Goal: Information Seeking & Learning: Learn about a topic

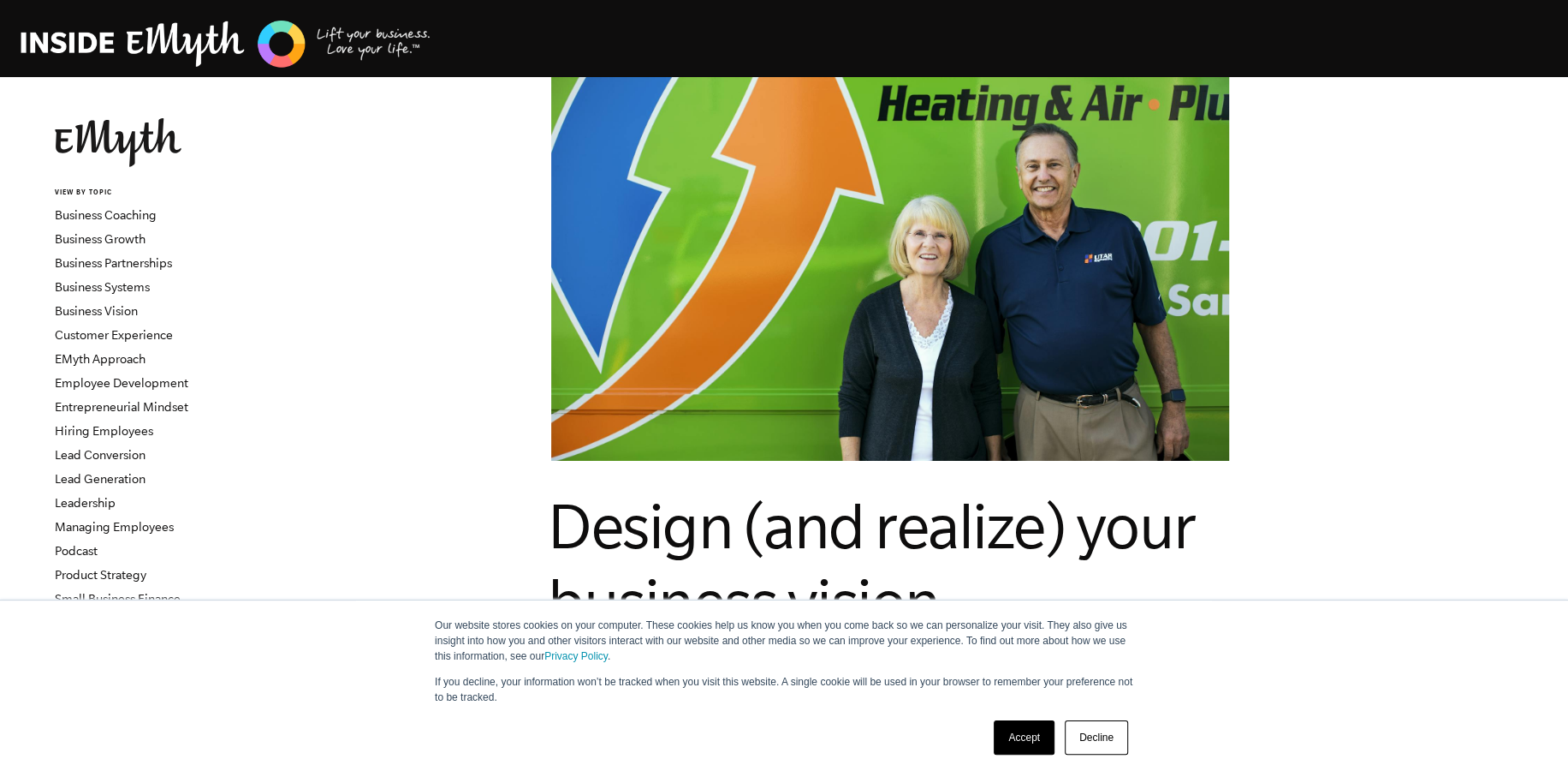
click at [1099, 746] on link "Decline" at bounding box center [1096, 737] width 63 height 34
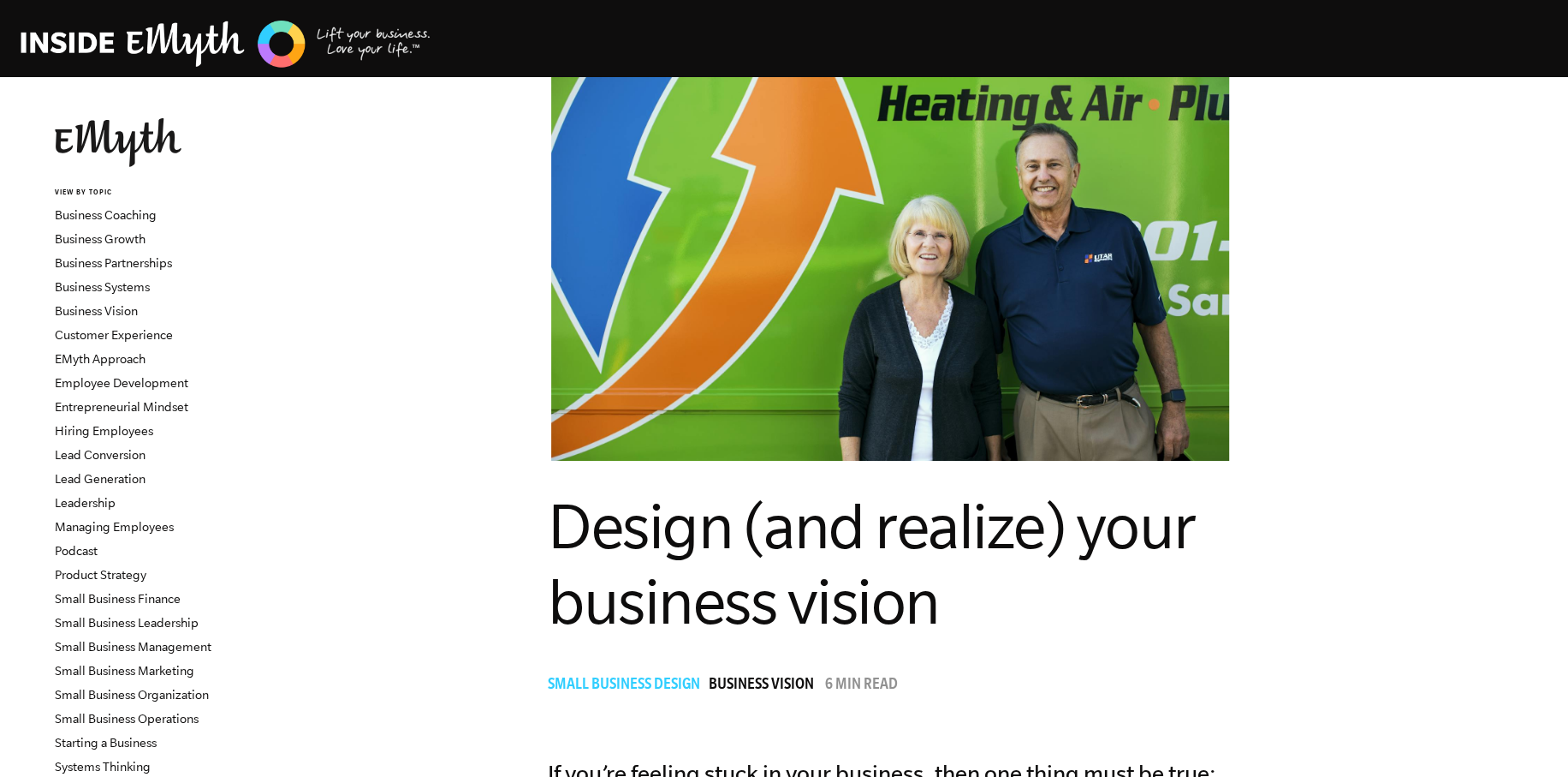
click at [133, 131] on img at bounding box center [118, 143] width 127 height 48
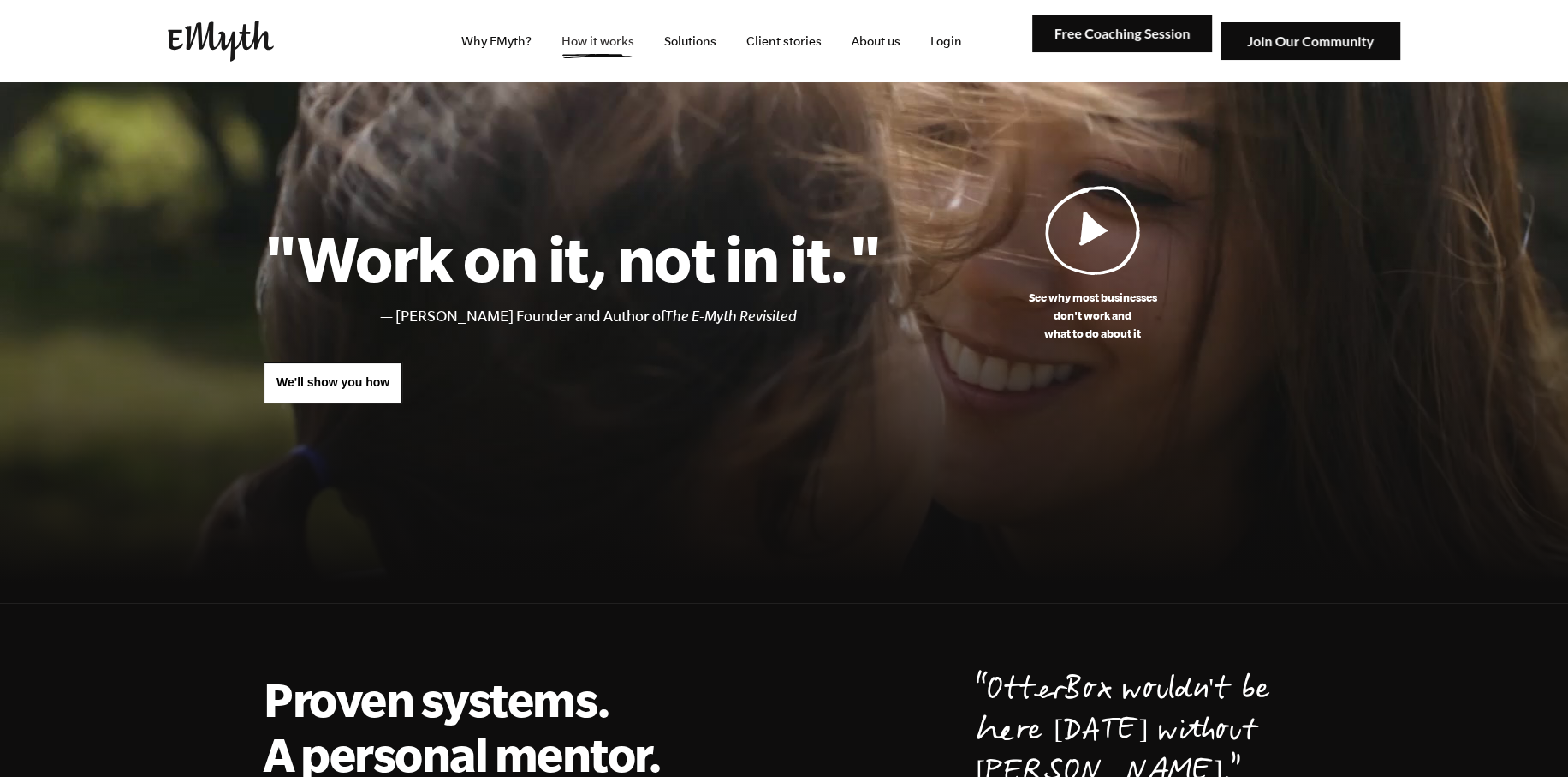
click at [641, 40] on link "How it works" at bounding box center [598, 41] width 101 height 82
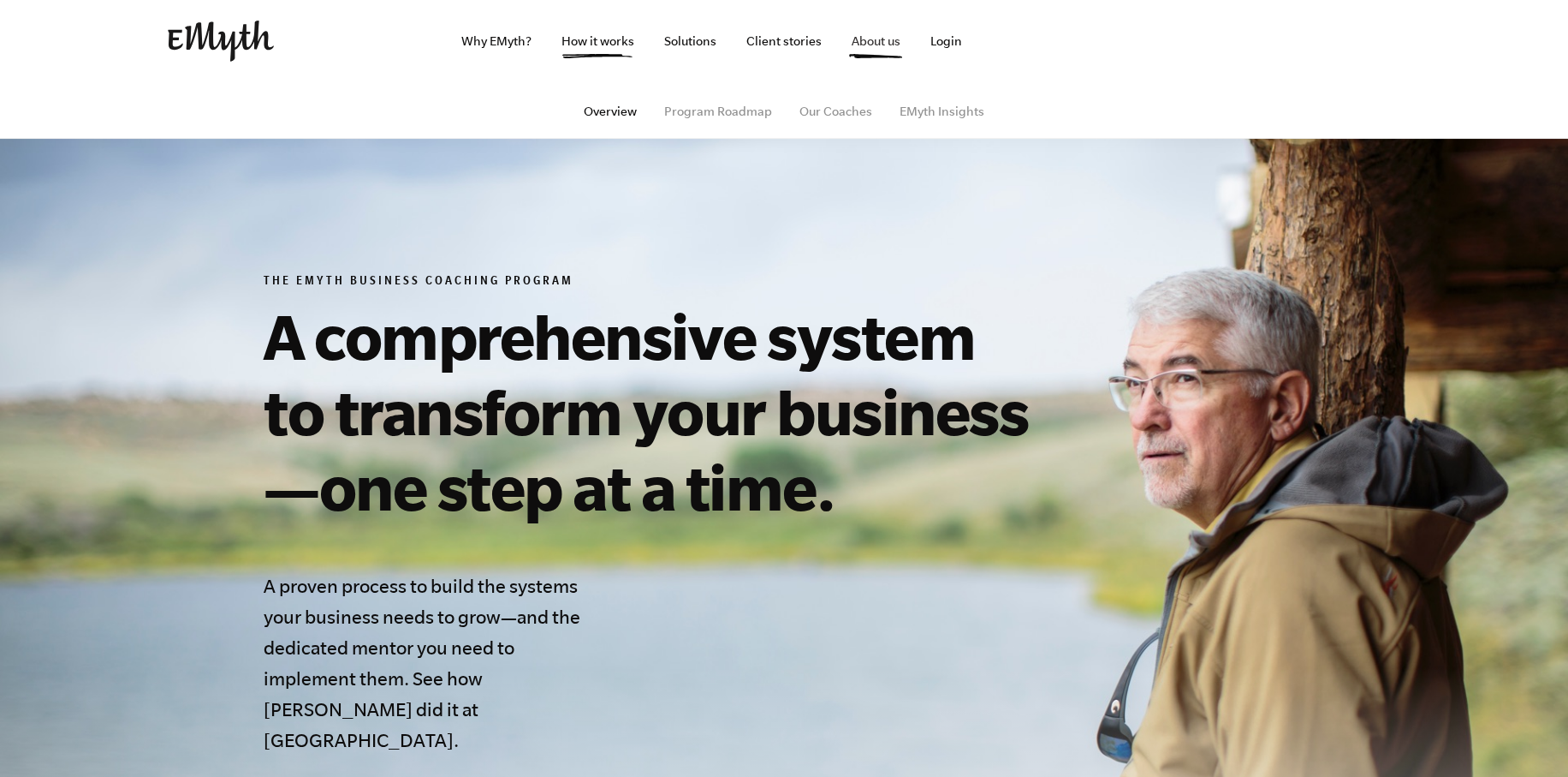
click at [871, 34] on link "About us" at bounding box center [876, 41] width 76 height 82
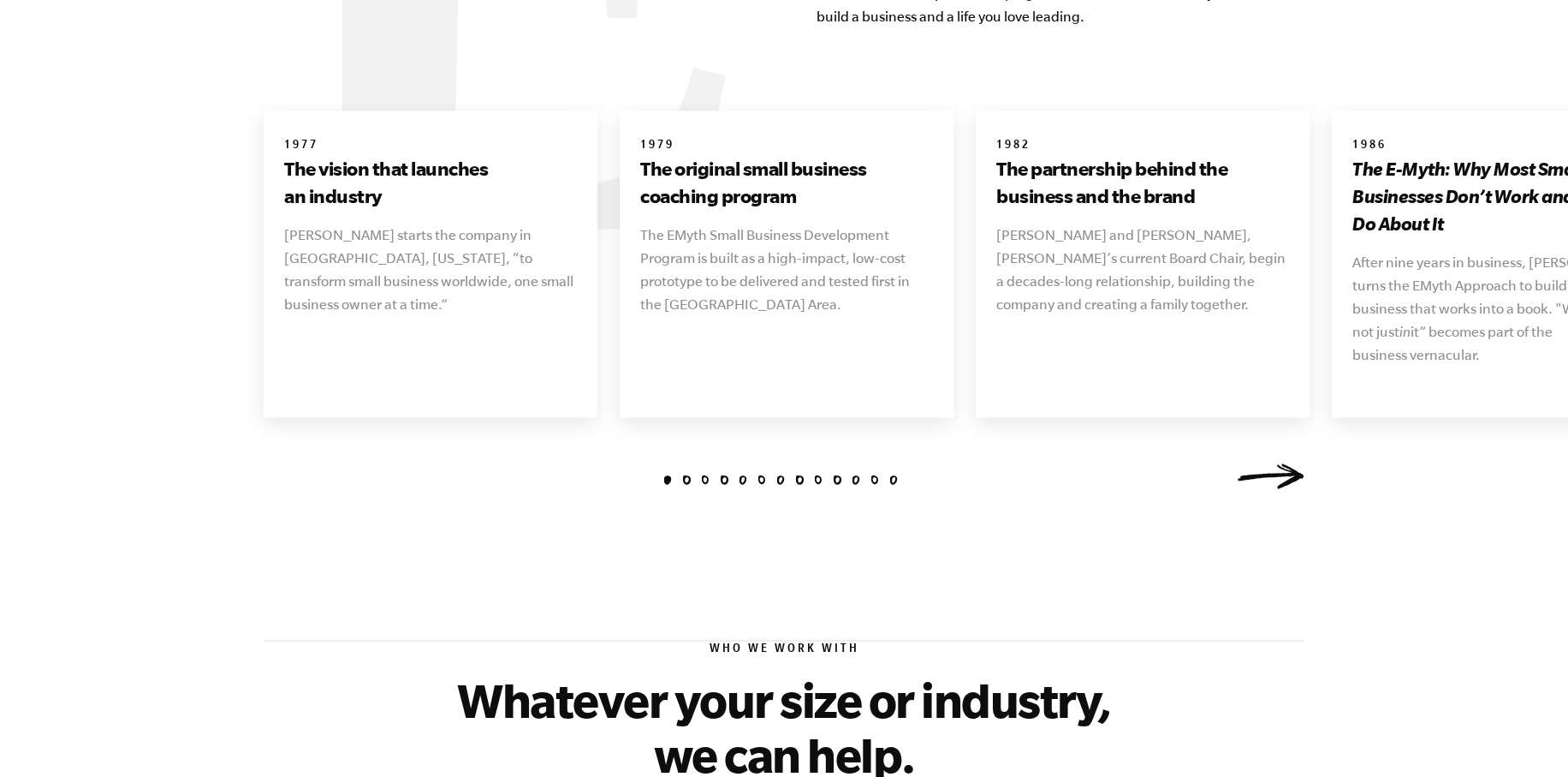
scroll to position [2119, 0]
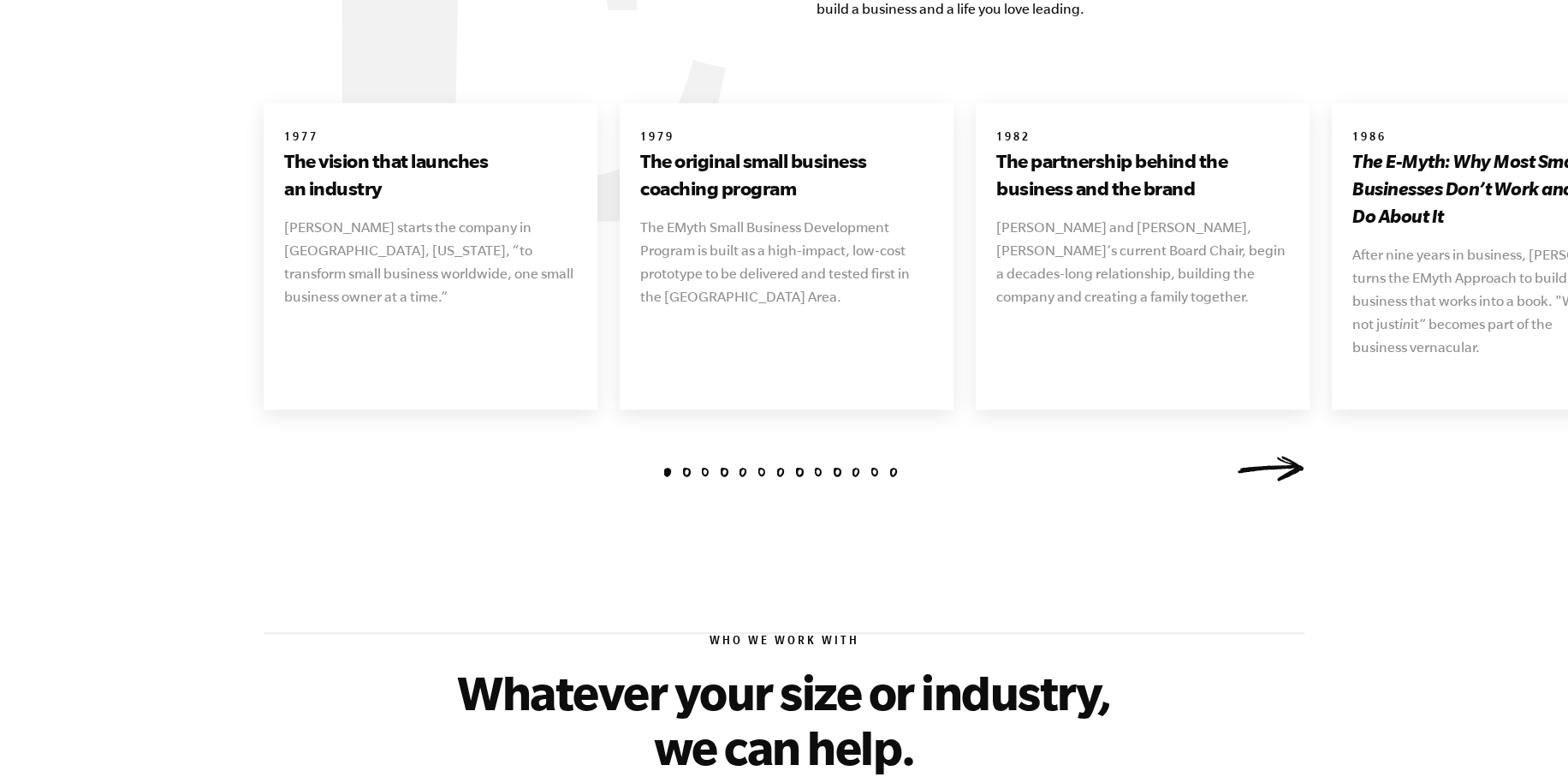
click at [1286, 456] on link "Next" at bounding box center [1270, 469] width 69 height 26
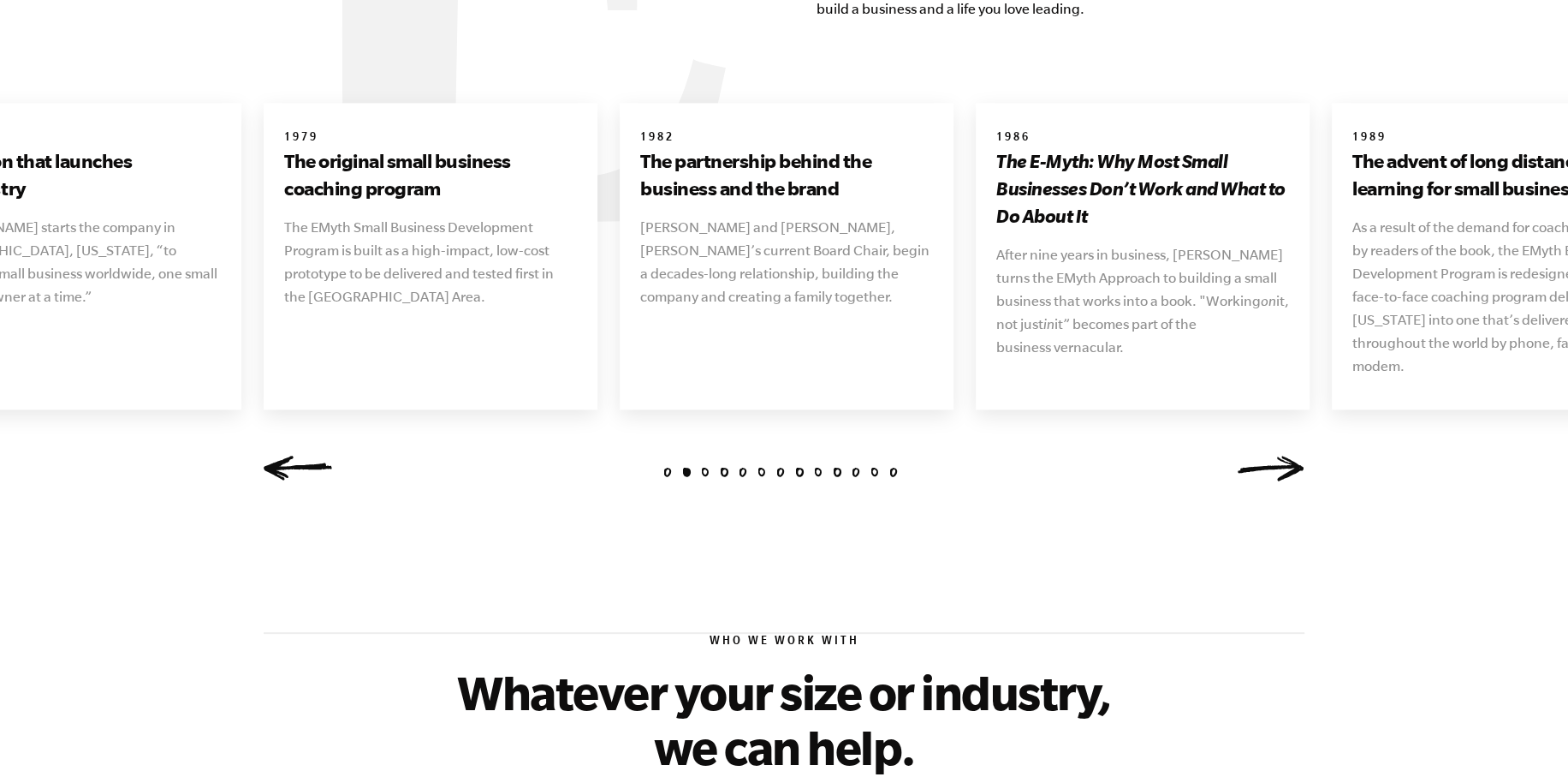
click at [1286, 456] on link "Next" at bounding box center [1270, 469] width 69 height 26
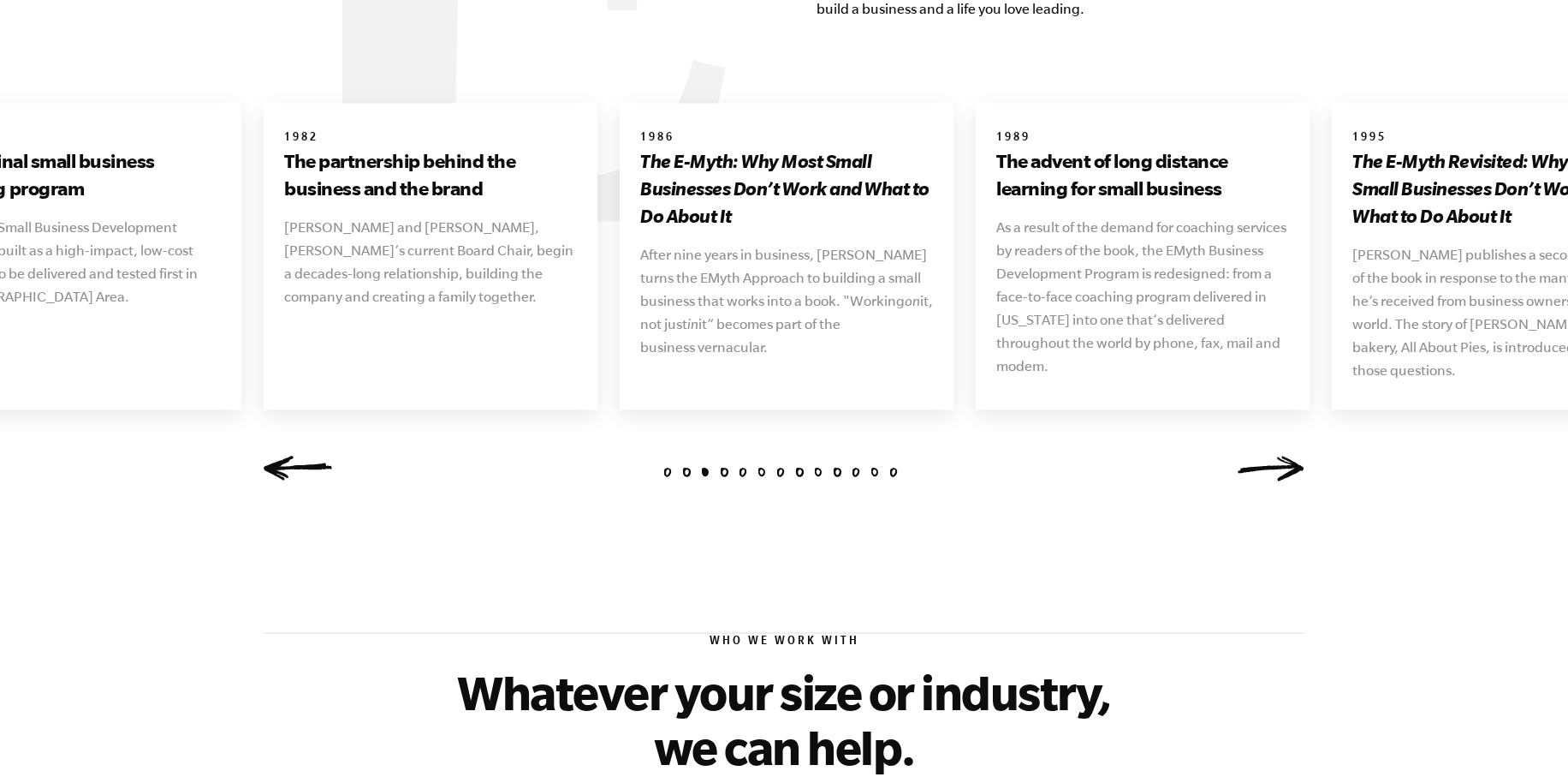
click at [1286, 456] on link "Next" at bounding box center [1270, 469] width 69 height 26
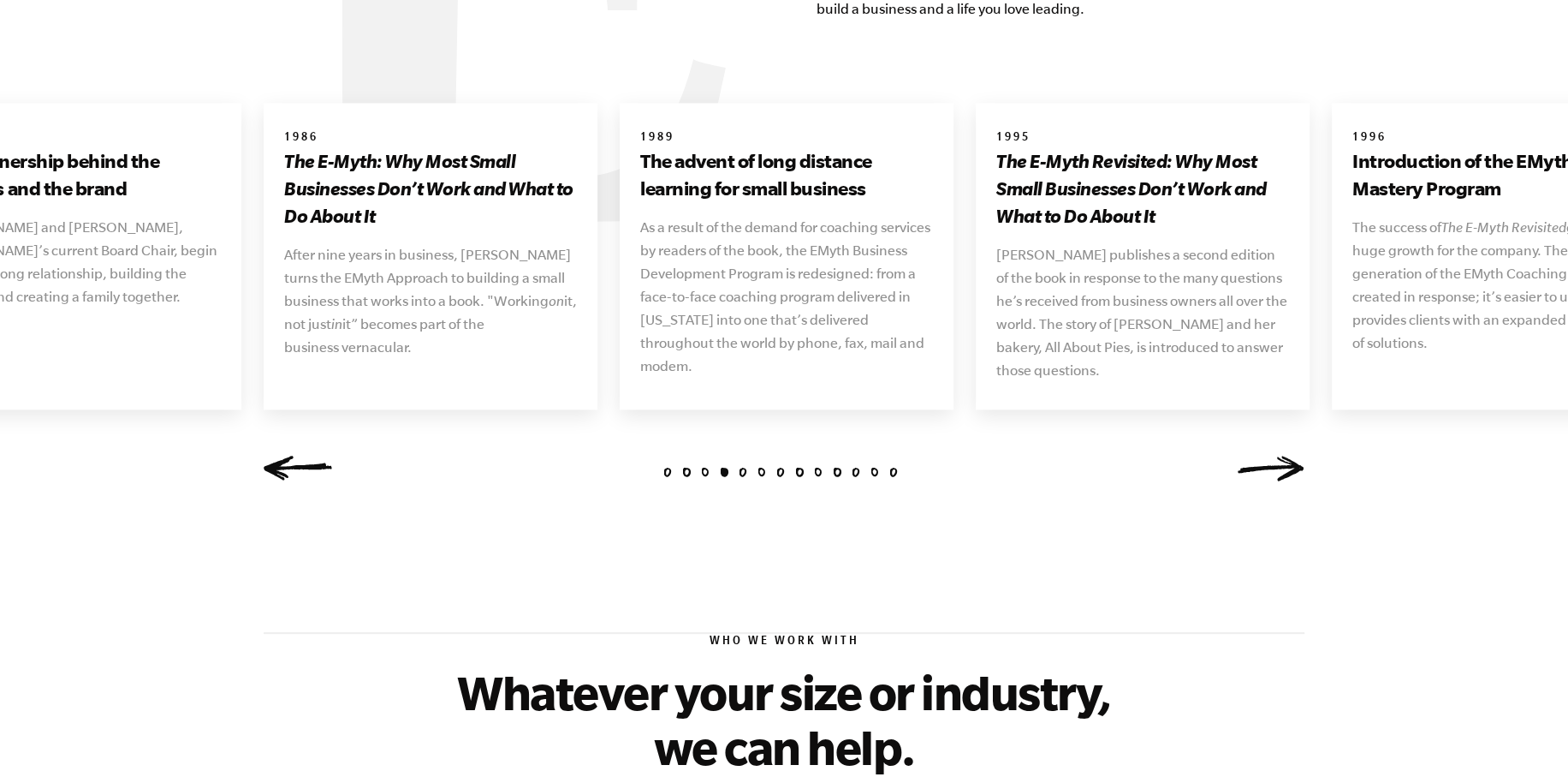
click at [1286, 456] on link "Next" at bounding box center [1270, 469] width 69 height 26
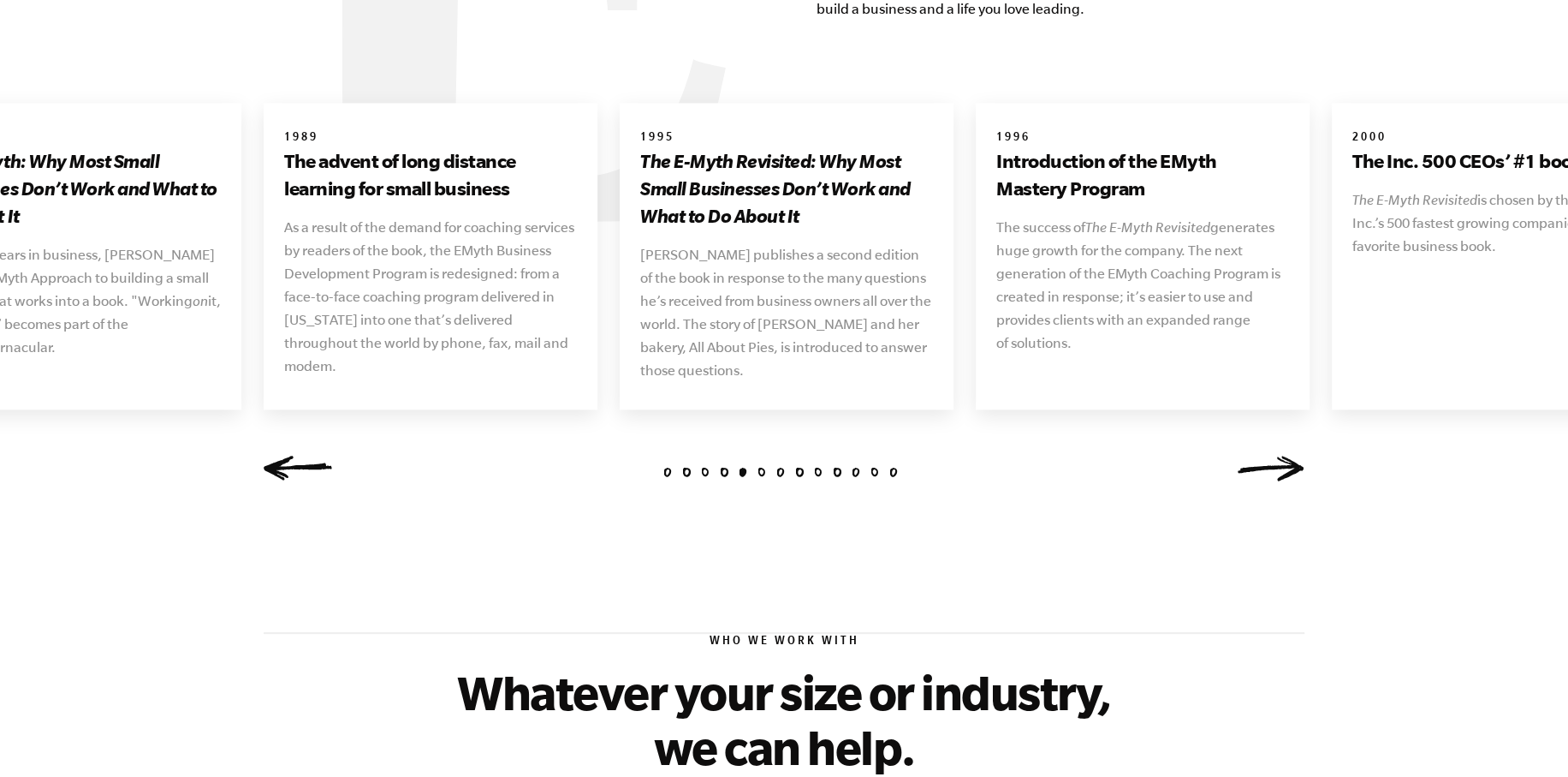
click at [1286, 456] on link "Next" at bounding box center [1270, 469] width 69 height 26
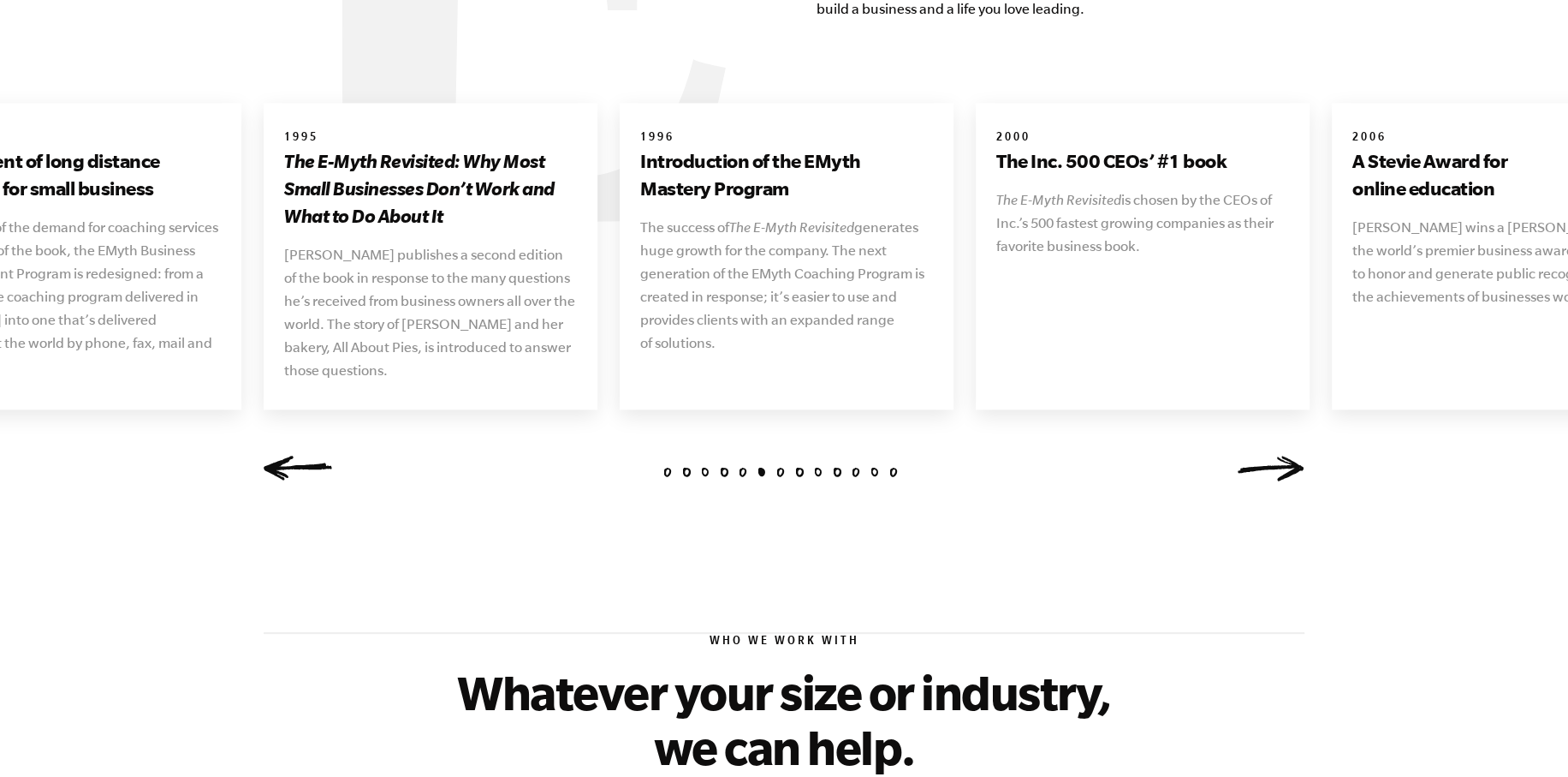
click at [1286, 456] on link "Next" at bounding box center [1270, 469] width 69 height 26
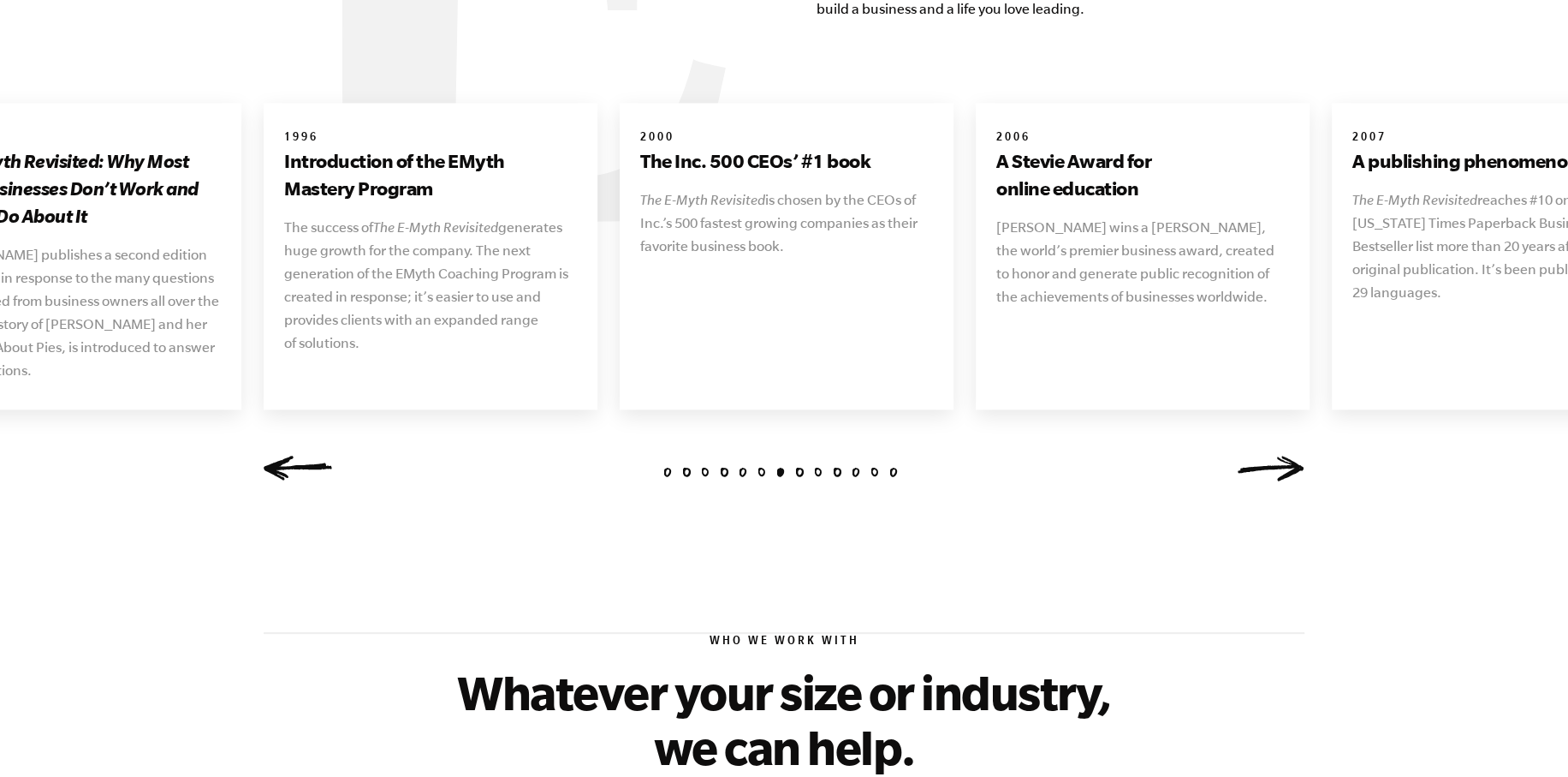
click at [1286, 456] on link "Next" at bounding box center [1270, 469] width 69 height 26
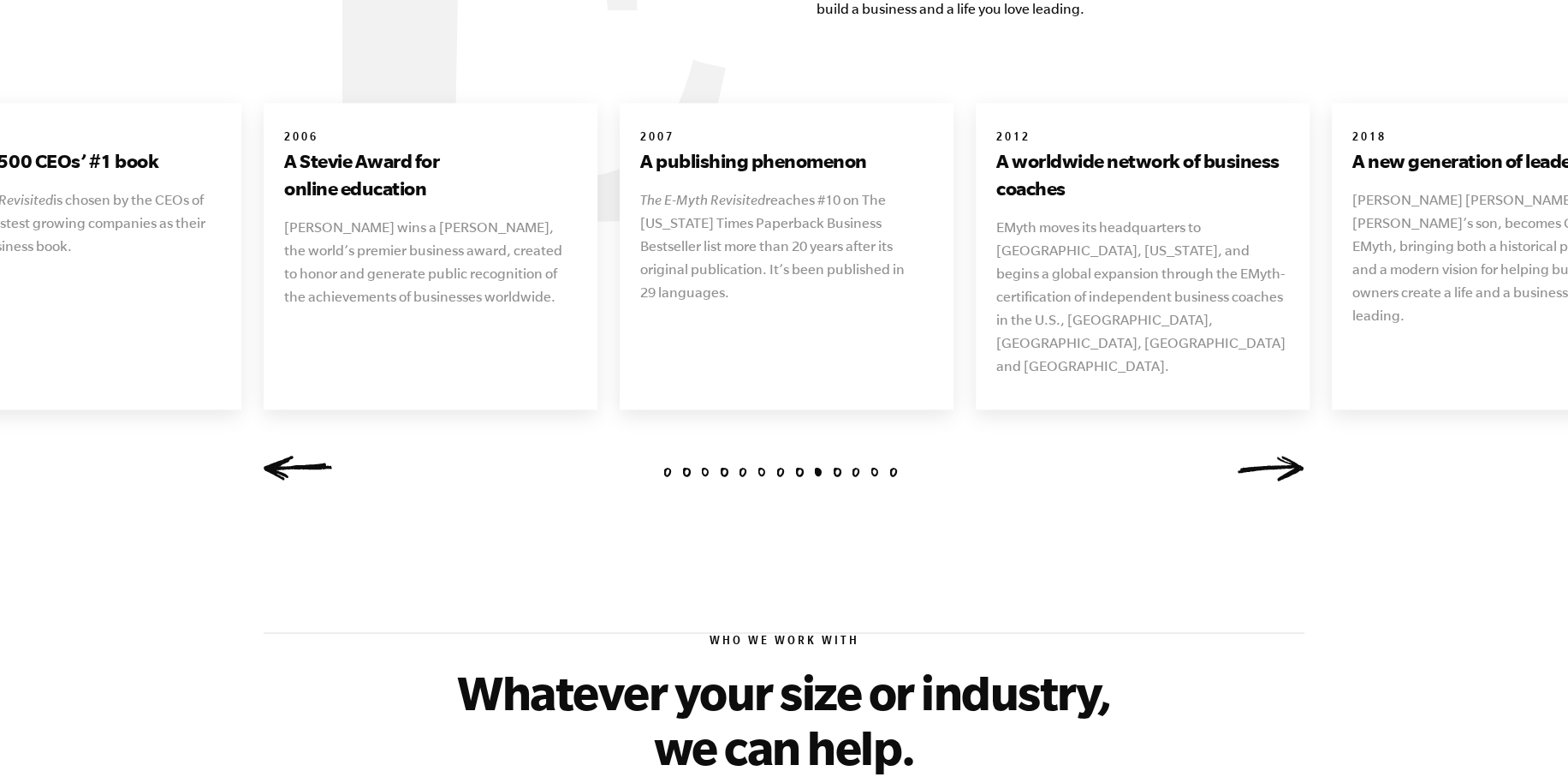
click at [1286, 456] on link "Next" at bounding box center [1270, 469] width 69 height 26
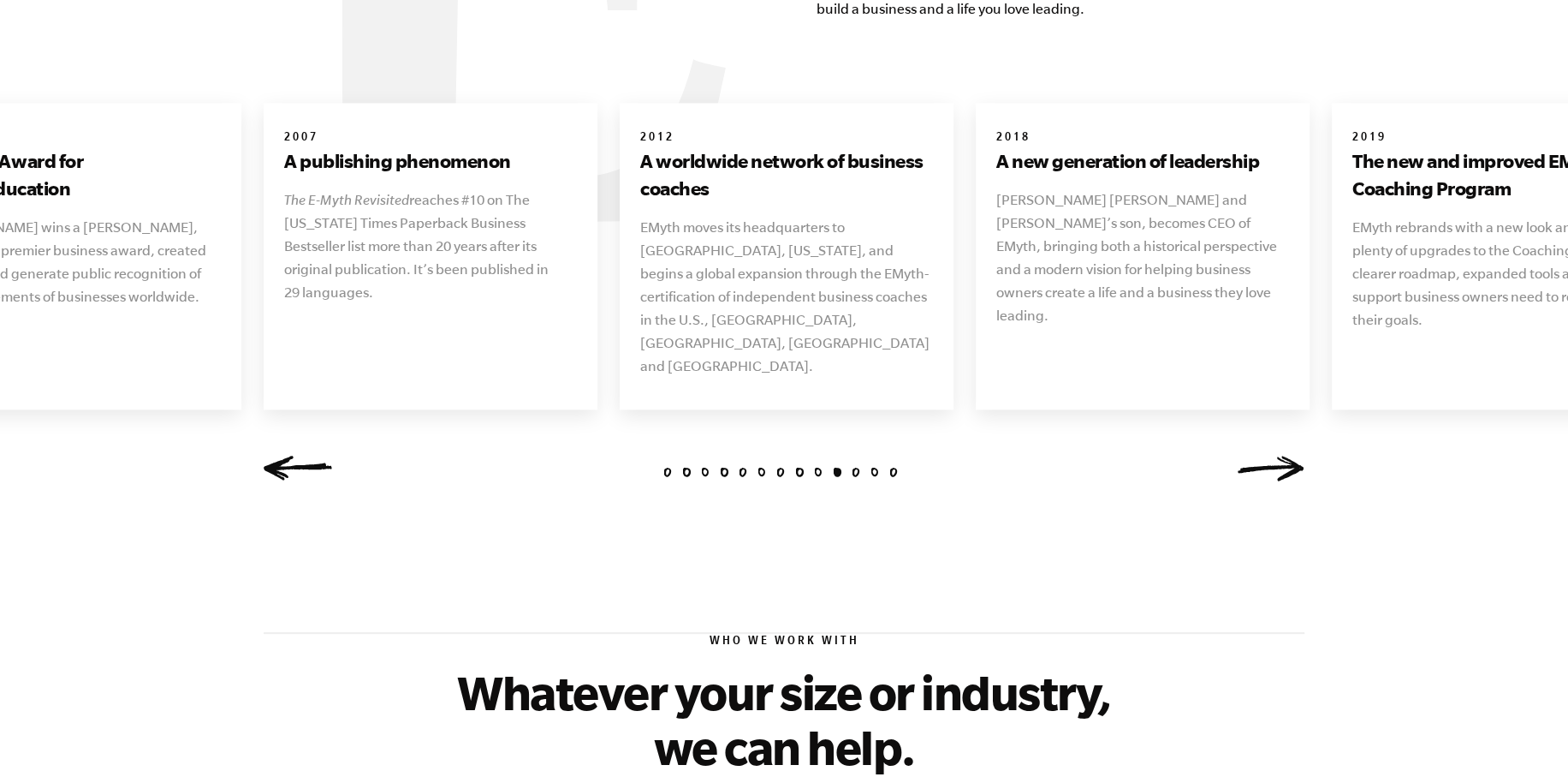
click at [1286, 456] on link "Next" at bounding box center [1270, 469] width 69 height 26
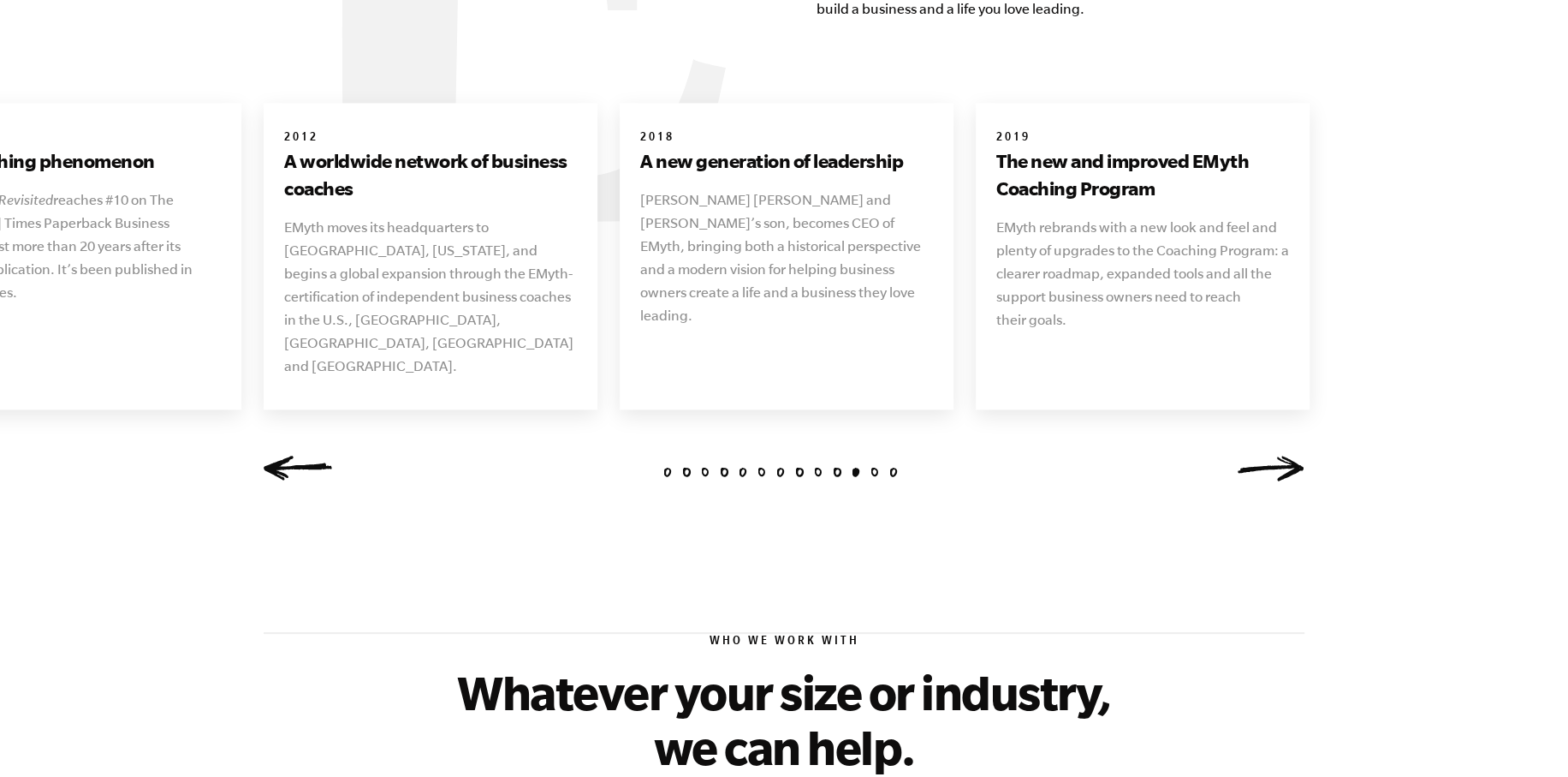
click at [1286, 456] on link "Next" at bounding box center [1270, 469] width 69 height 26
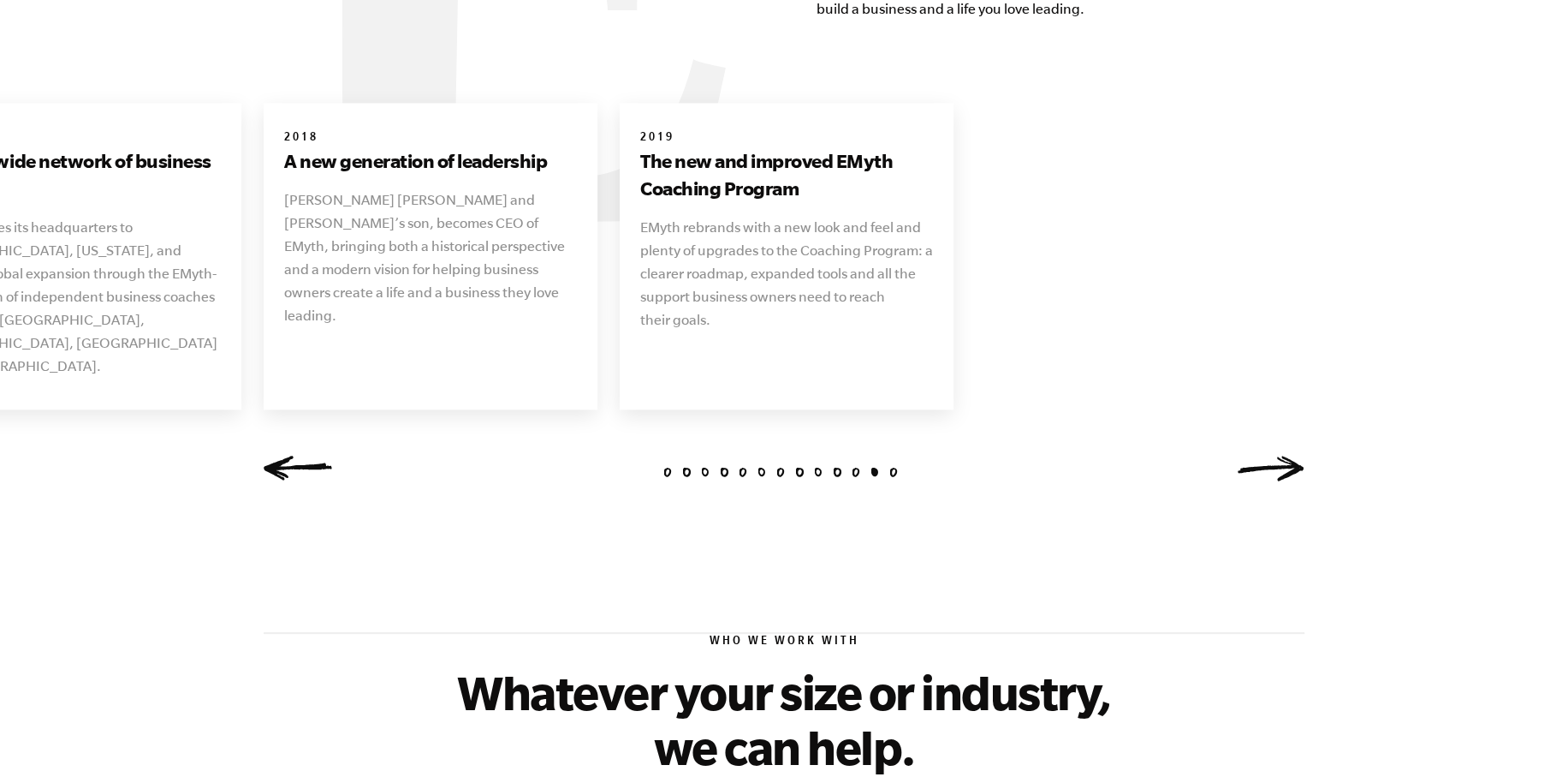
click at [1286, 456] on link "Next" at bounding box center [1270, 469] width 69 height 26
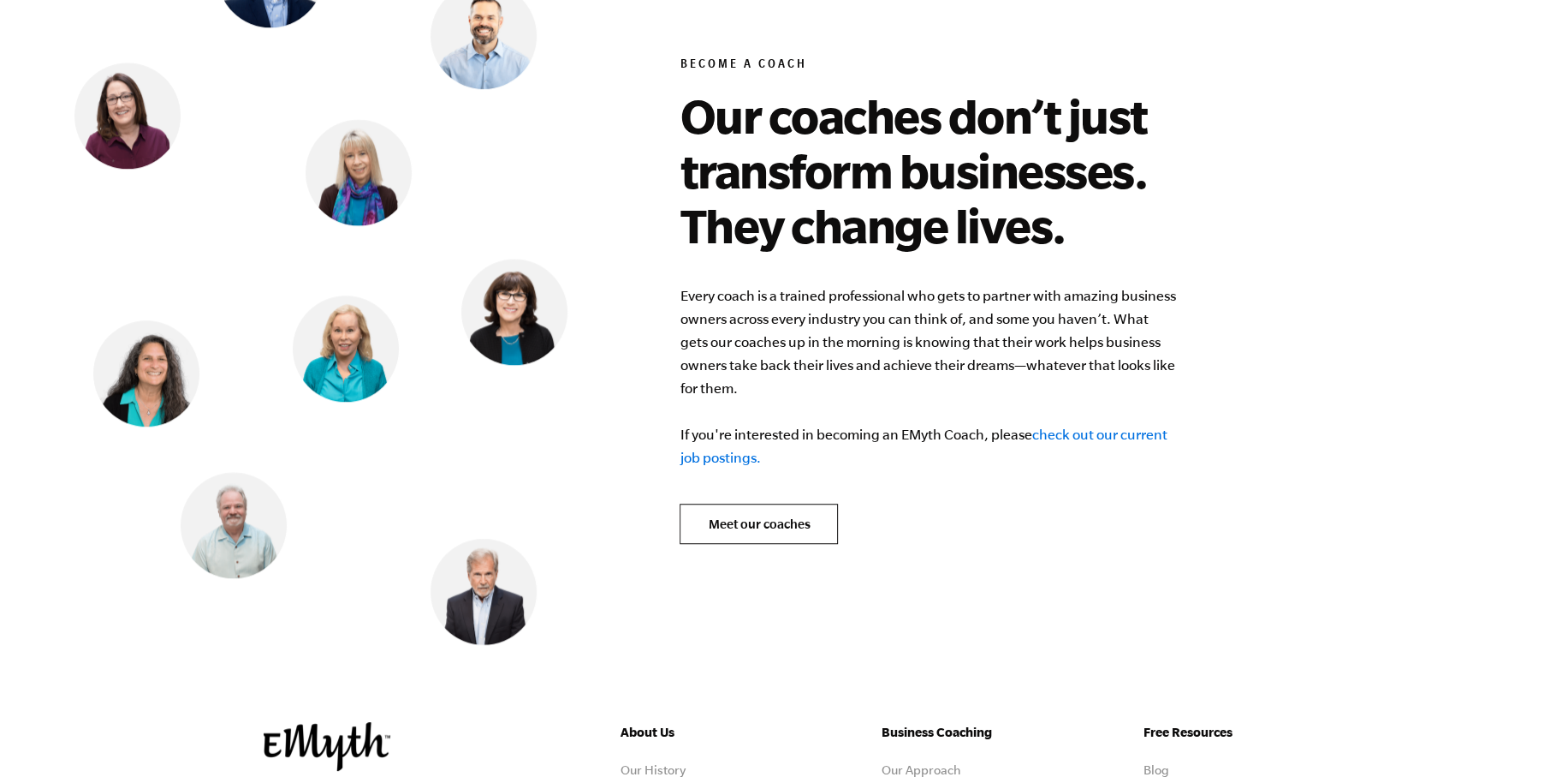
scroll to position [6735, 0]
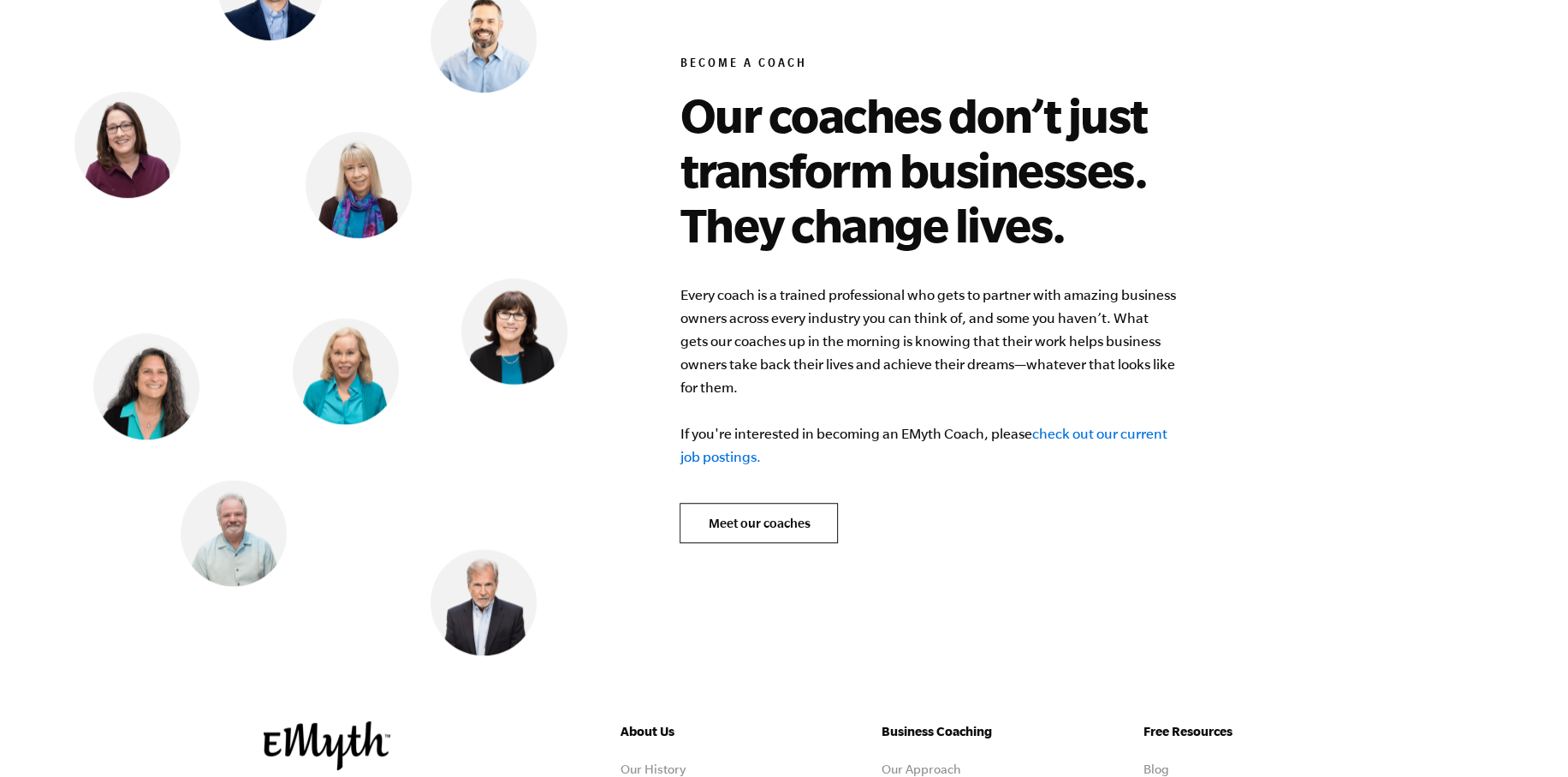
click at [1114, 426] on link "check out our current job postings." at bounding box center [923, 444] width 487 height 38
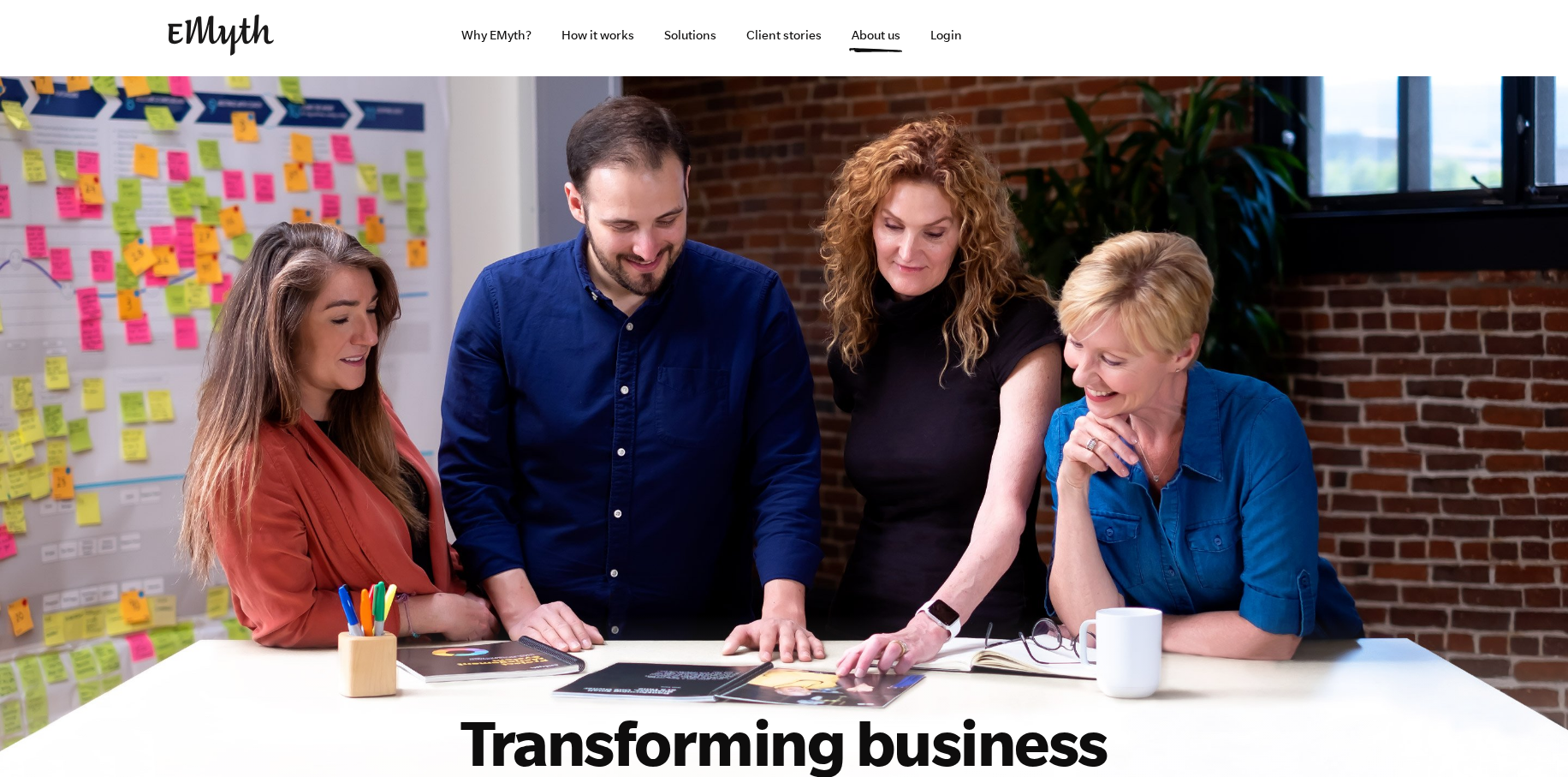
scroll to position [0, 0]
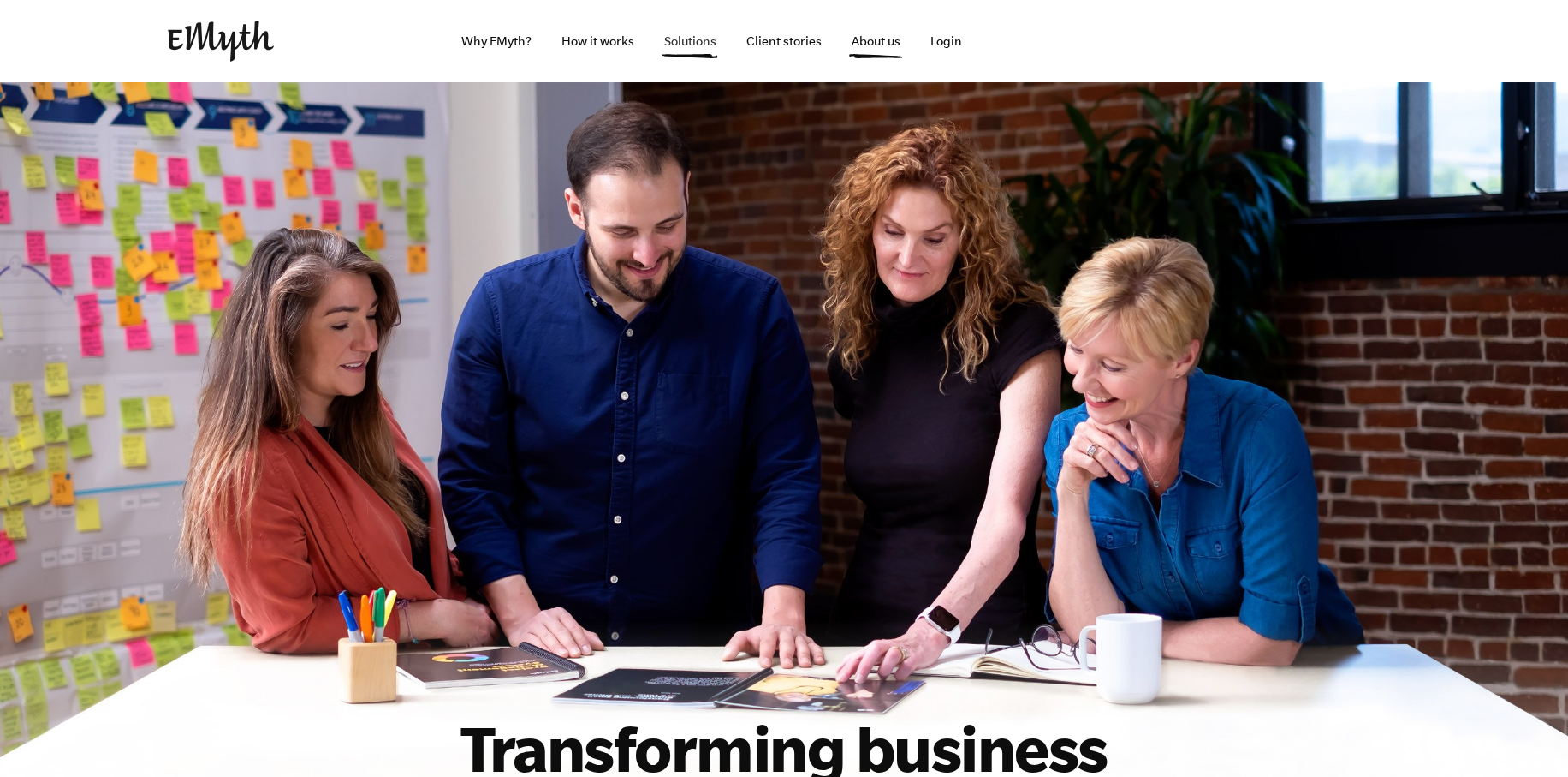
click at [695, 44] on link "Solutions" at bounding box center [689, 41] width 79 height 82
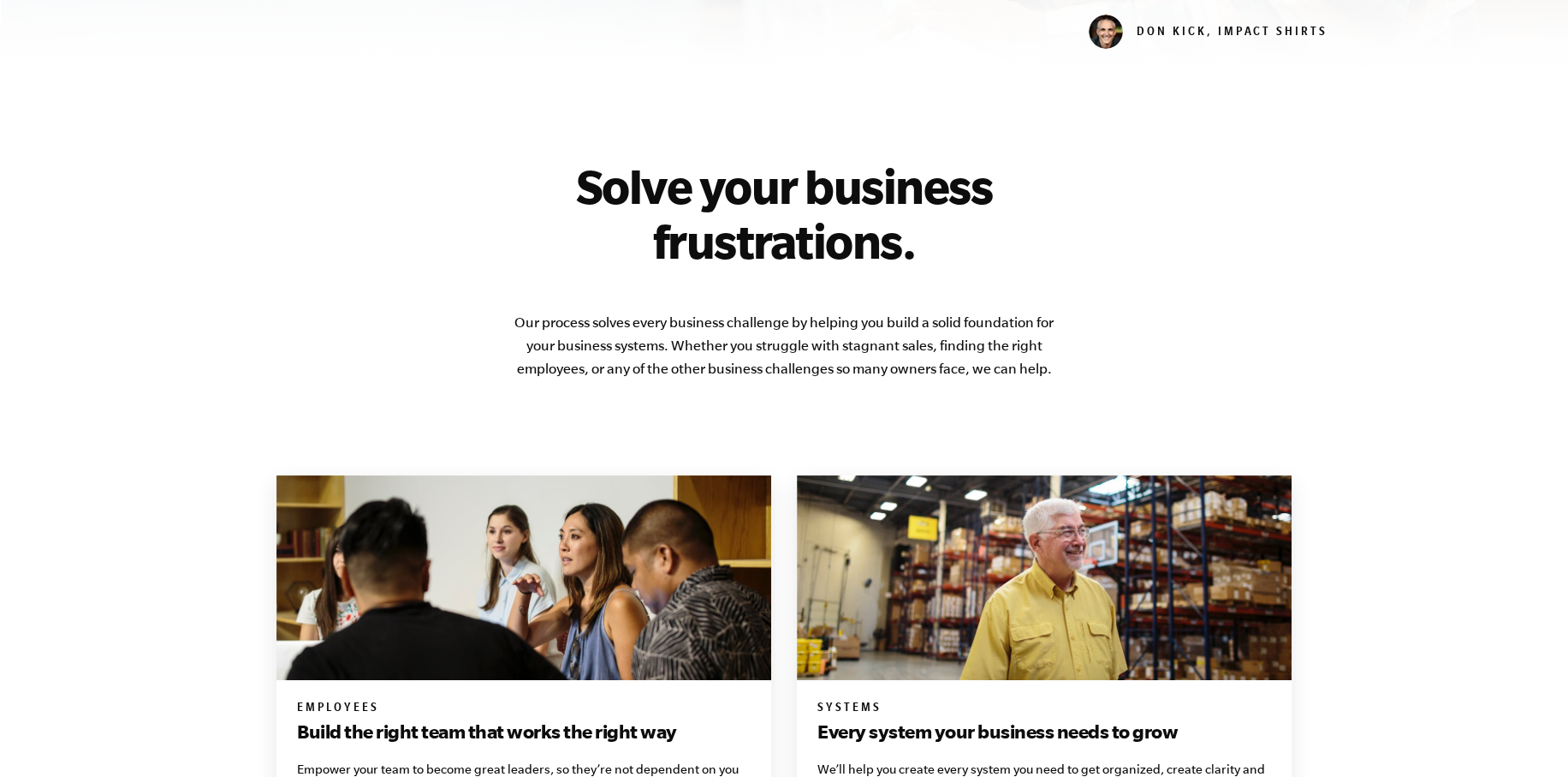
scroll to position [296, 0]
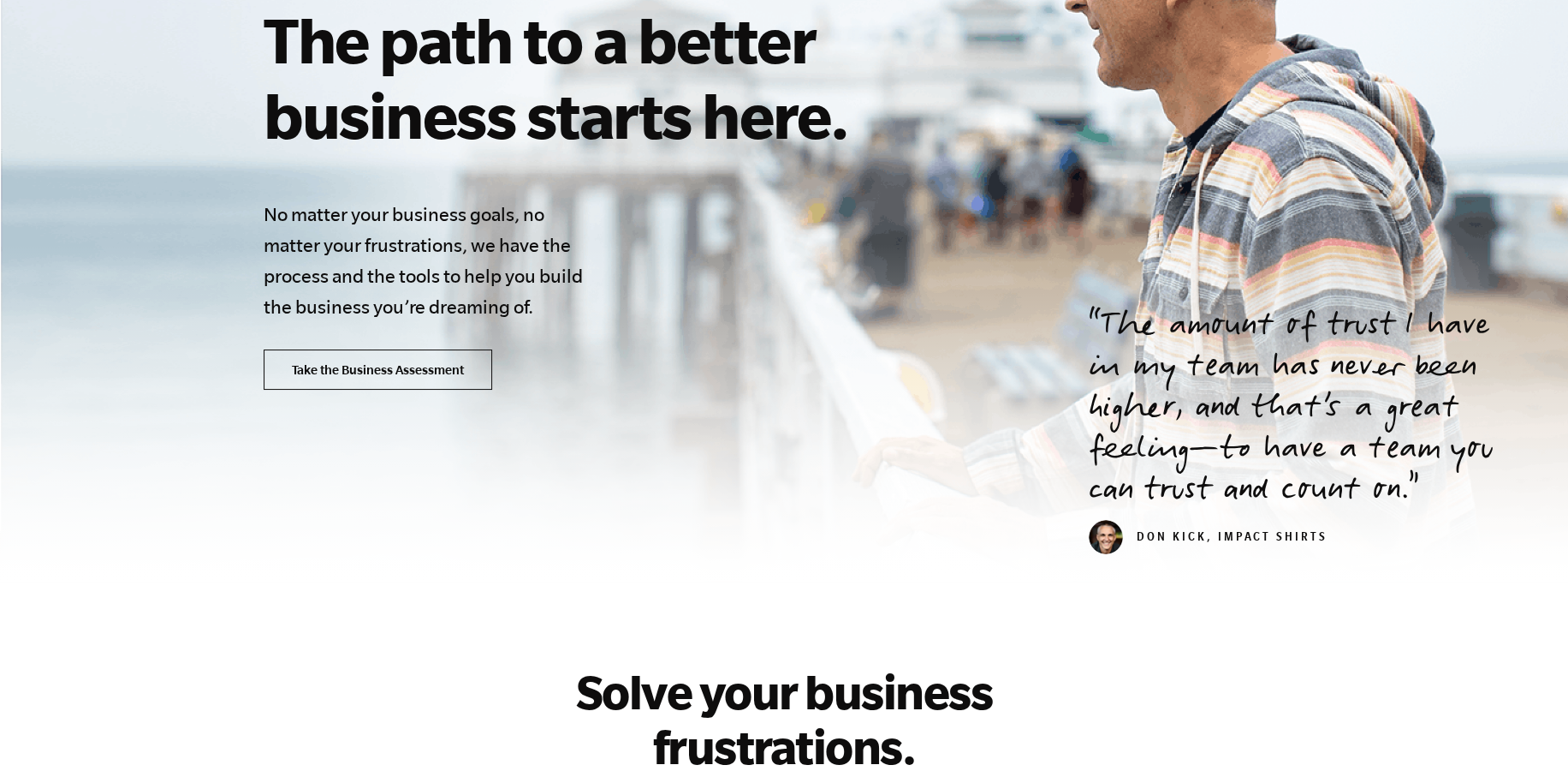
click at [407, 384] on link "Take the Business Assessment" at bounding box center [377, 370] width 228 height 41
click at [350, 371] on link "Take the Business Assessment" at bounding box center [377, 370] width 228 height 41
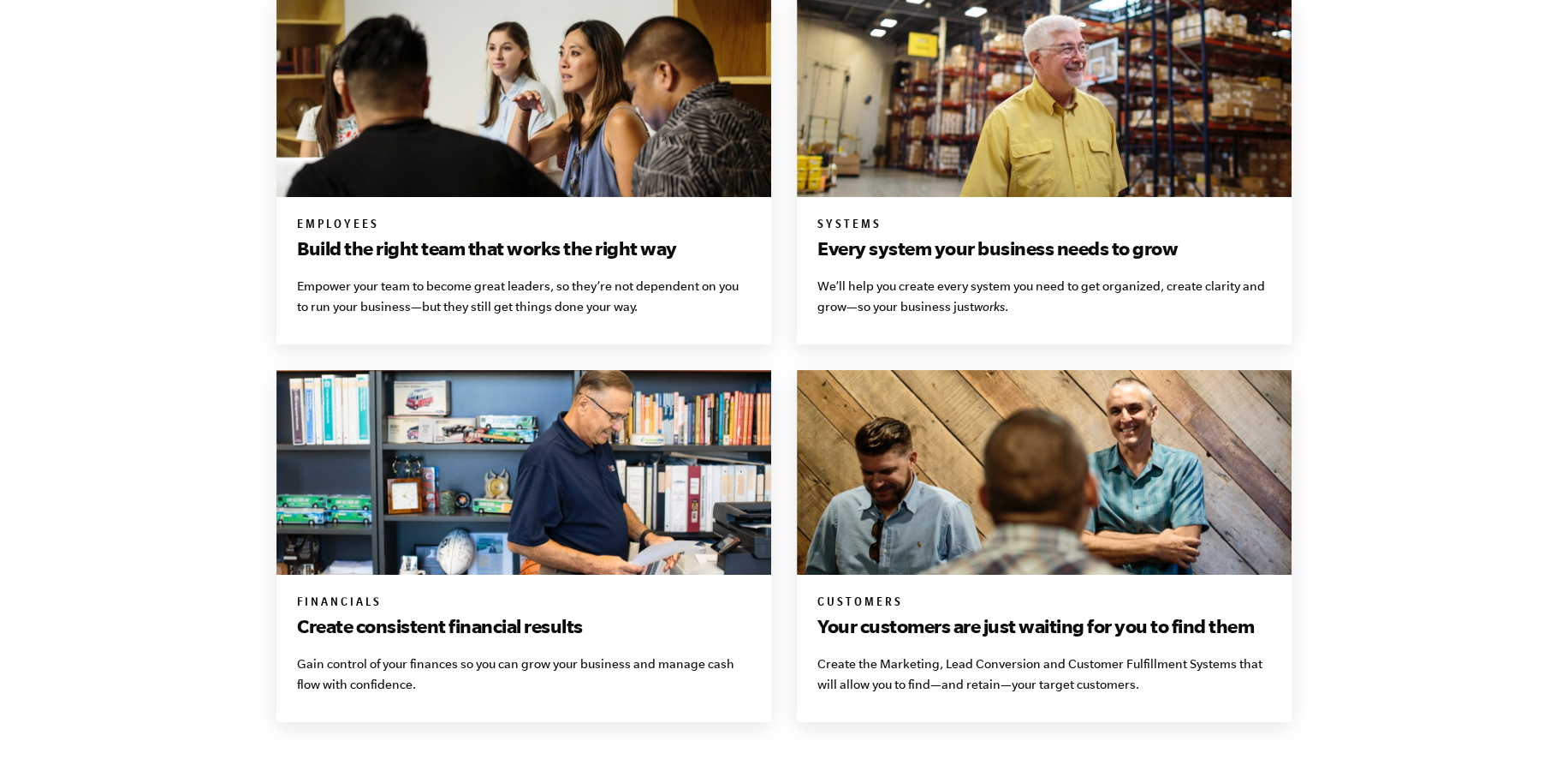
scroll to position [1284, 0]
drag, startPoint x: 947, startPoint y: 255, endPoint x: 924, endPoint y: 127, distance: 130.0
click at [924, 127] on div "Systems Every system your business needs to grow We’ll help you create every sy…" at bounding box center [1044, 169] width 494 height 352
click at [924, 127] on img at bounding box center [1044, 95] width 494 height 205
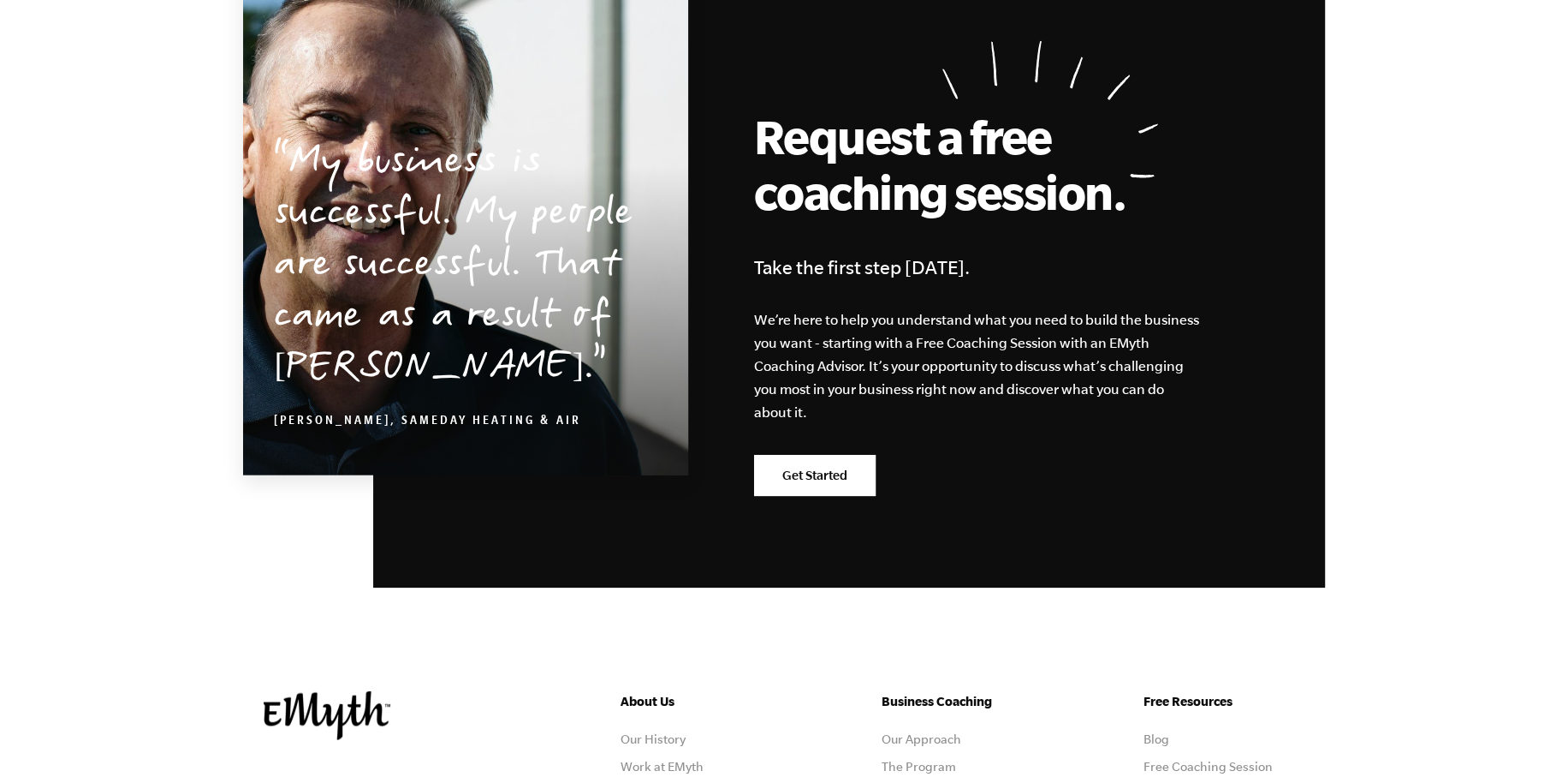
scroll to position [3078, 0]
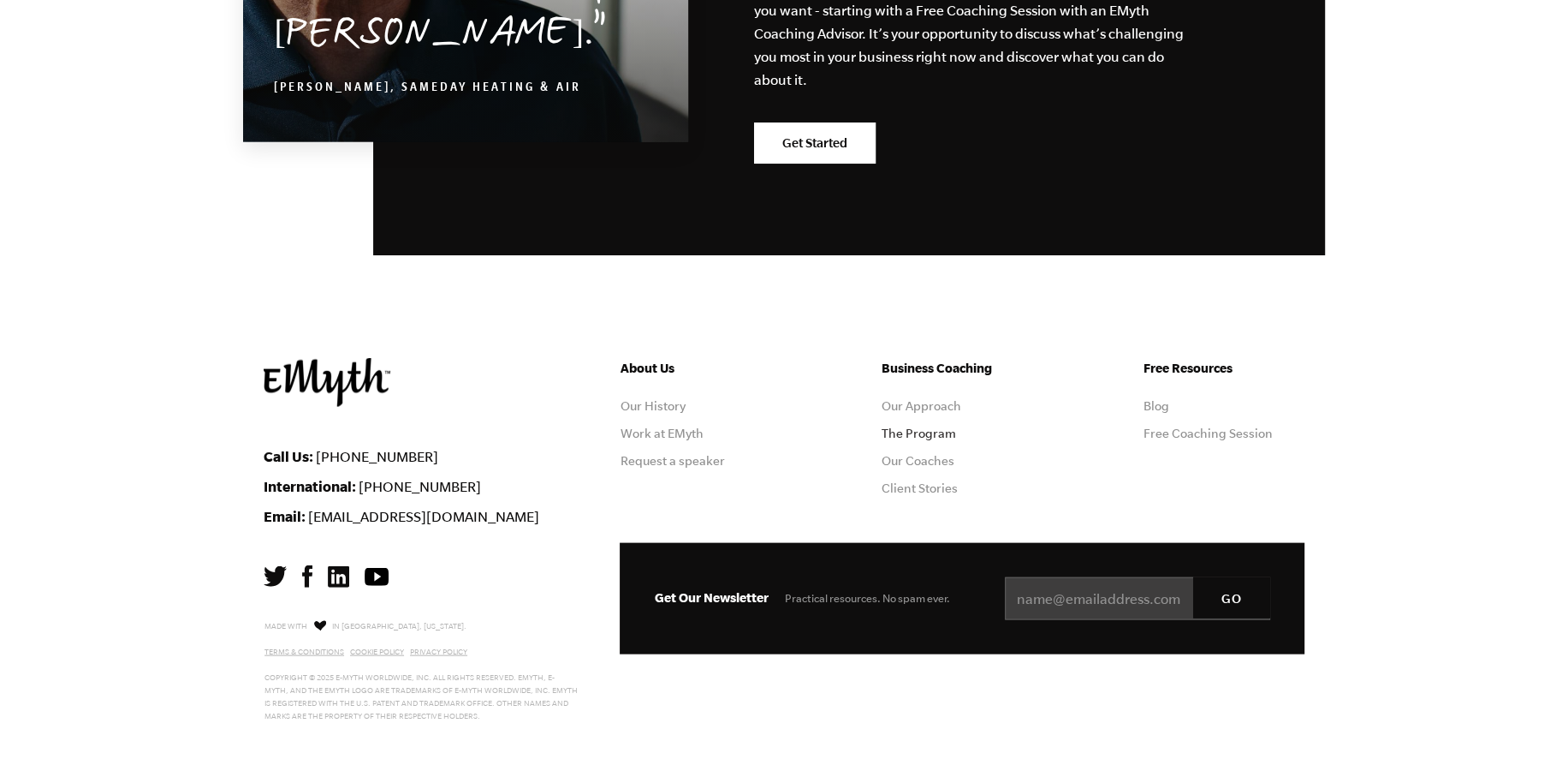
click at [933, 429] on ul "Business Coaching Our Approach The Program Our Coaches Client Stories" at bounding box center [962, 433] width 161 height 151
click at [933, 429] on link "The Program" at bounding box center [919, 433] width 74 height 14
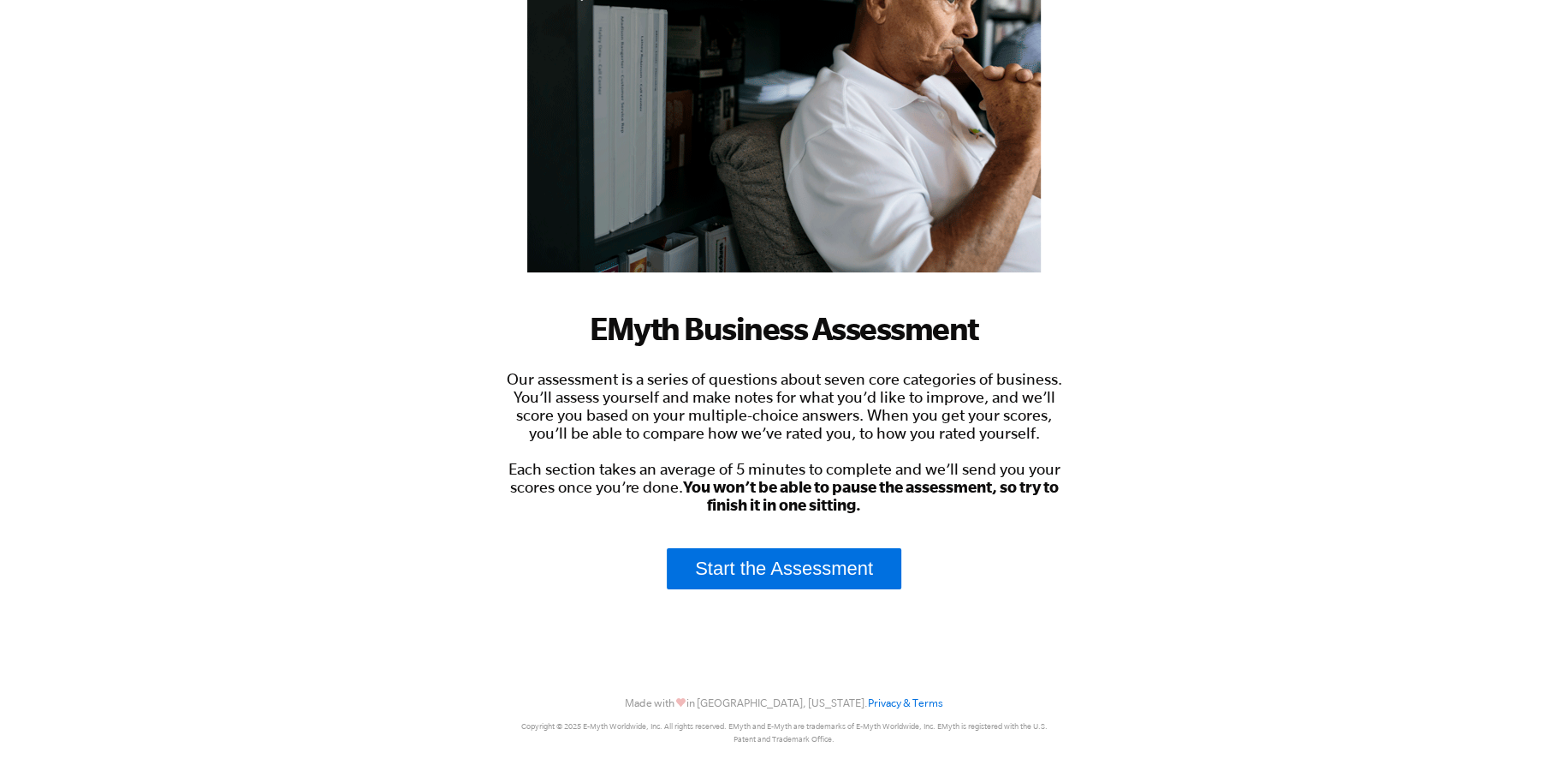
scroll to position [243, 0]
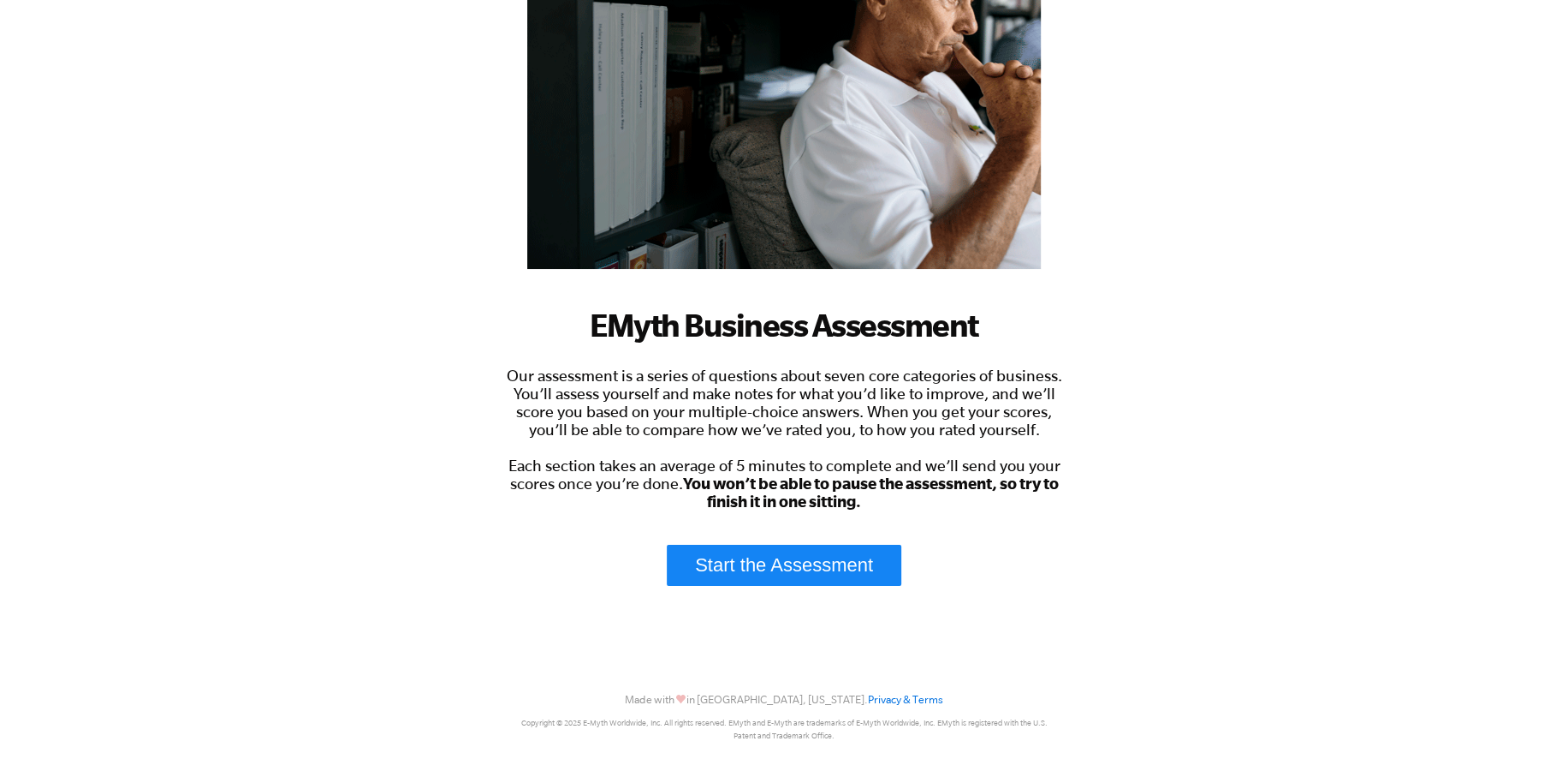
click at [752, 565] on link "Start the Assessment" at bounding box center [784, 565] width 235 height 41
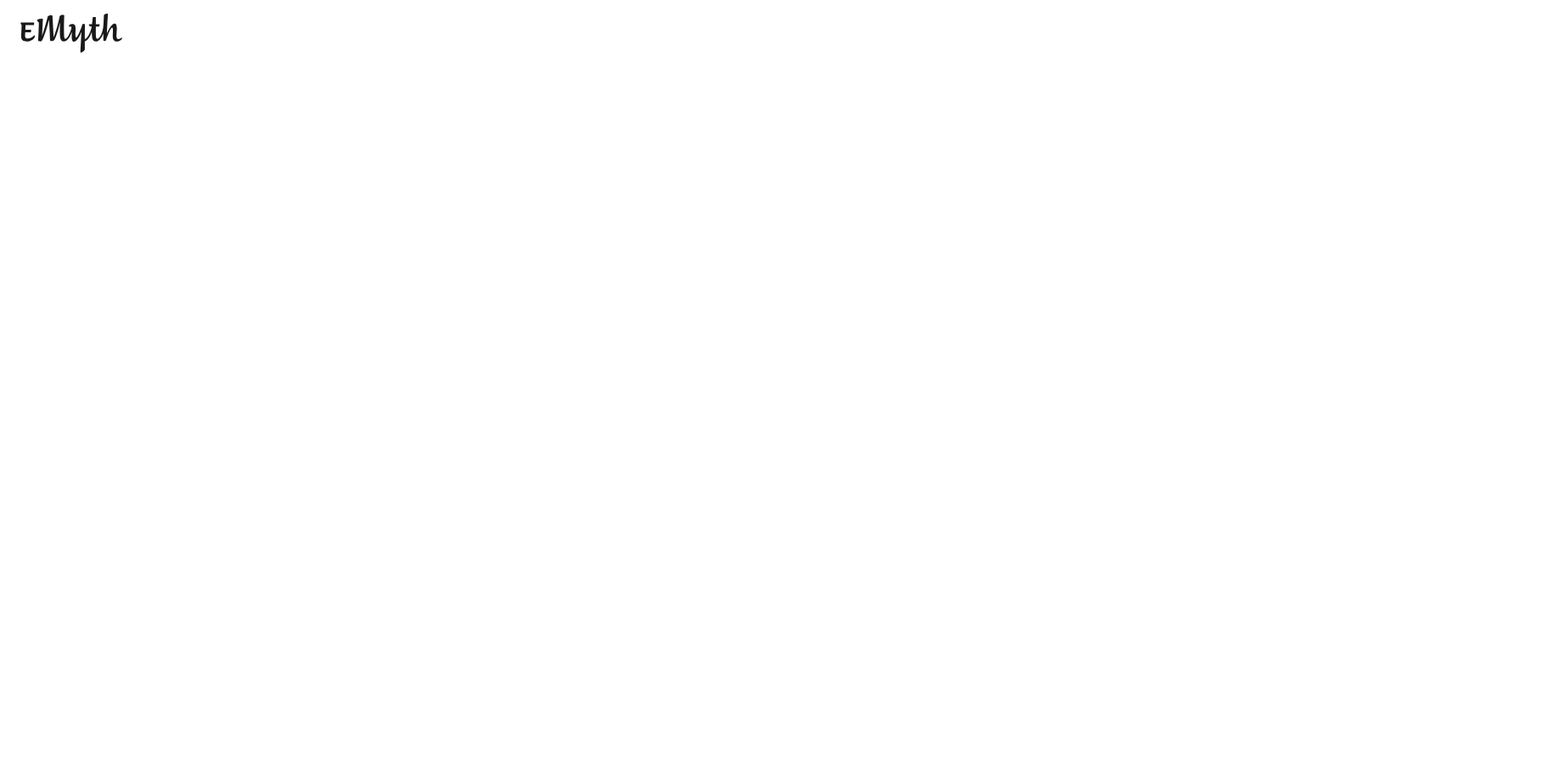
scroll to position [0, 0]
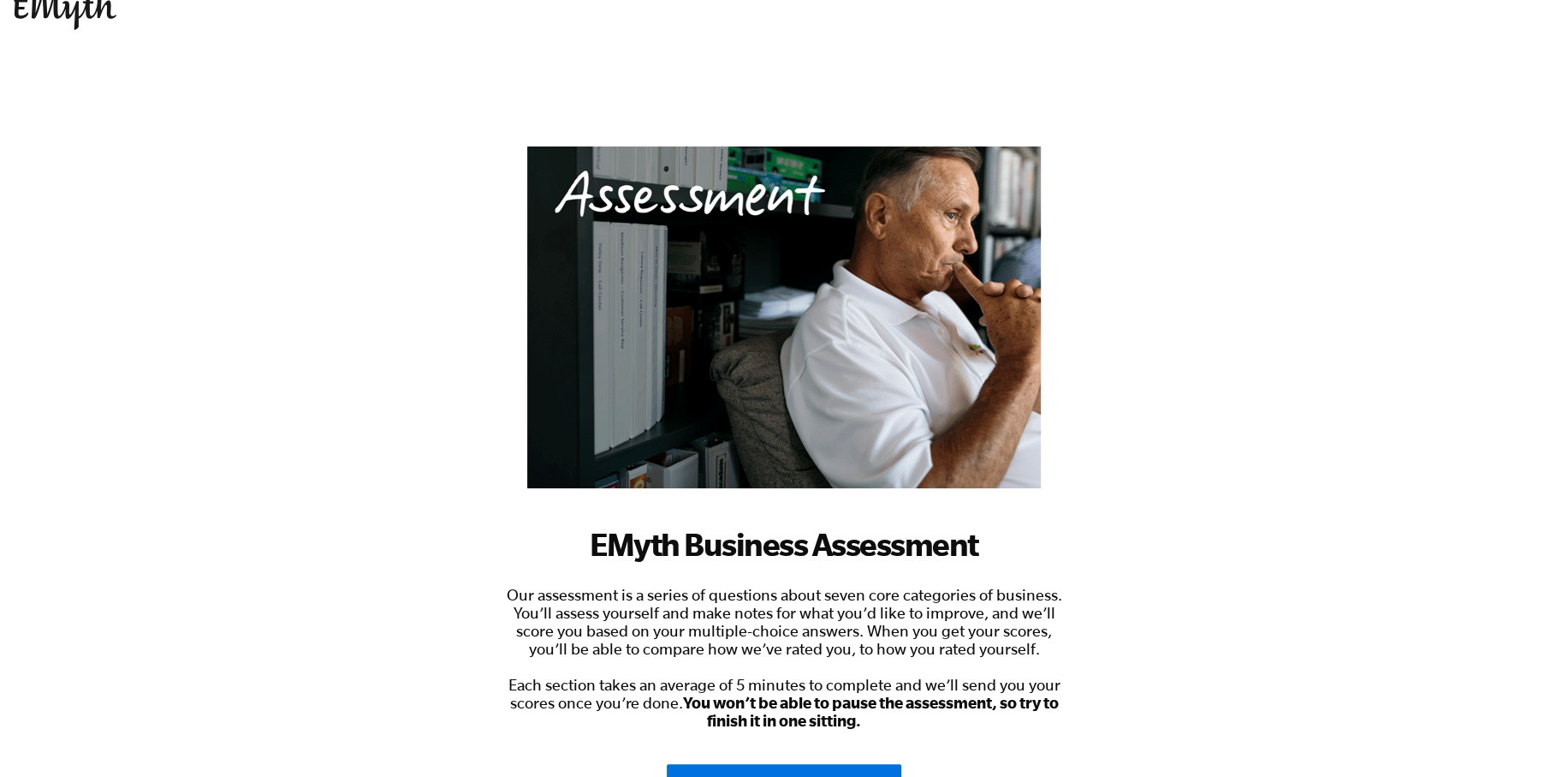
scroll to position [25, 0]
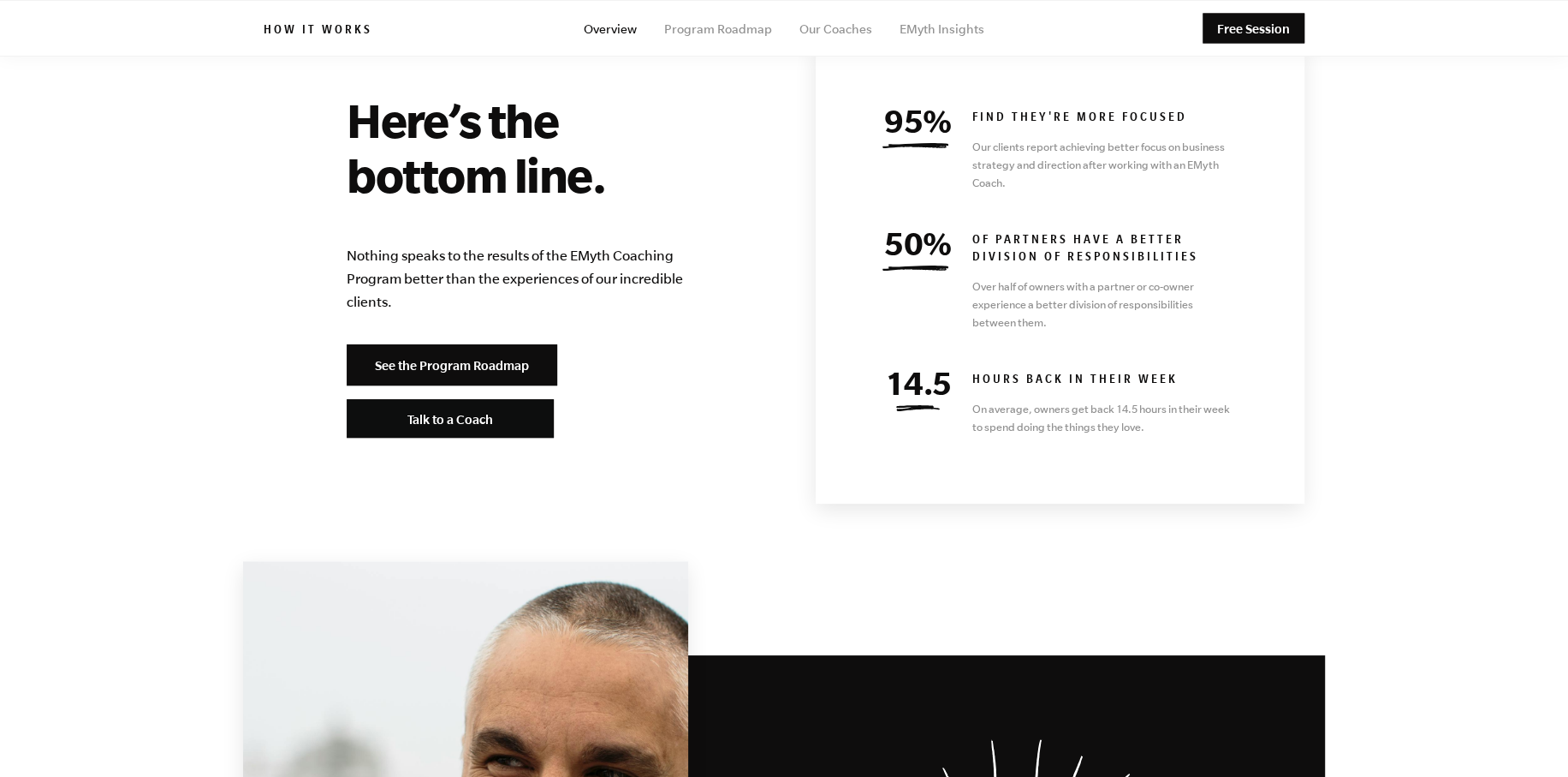
scroll to position [7470, 0]
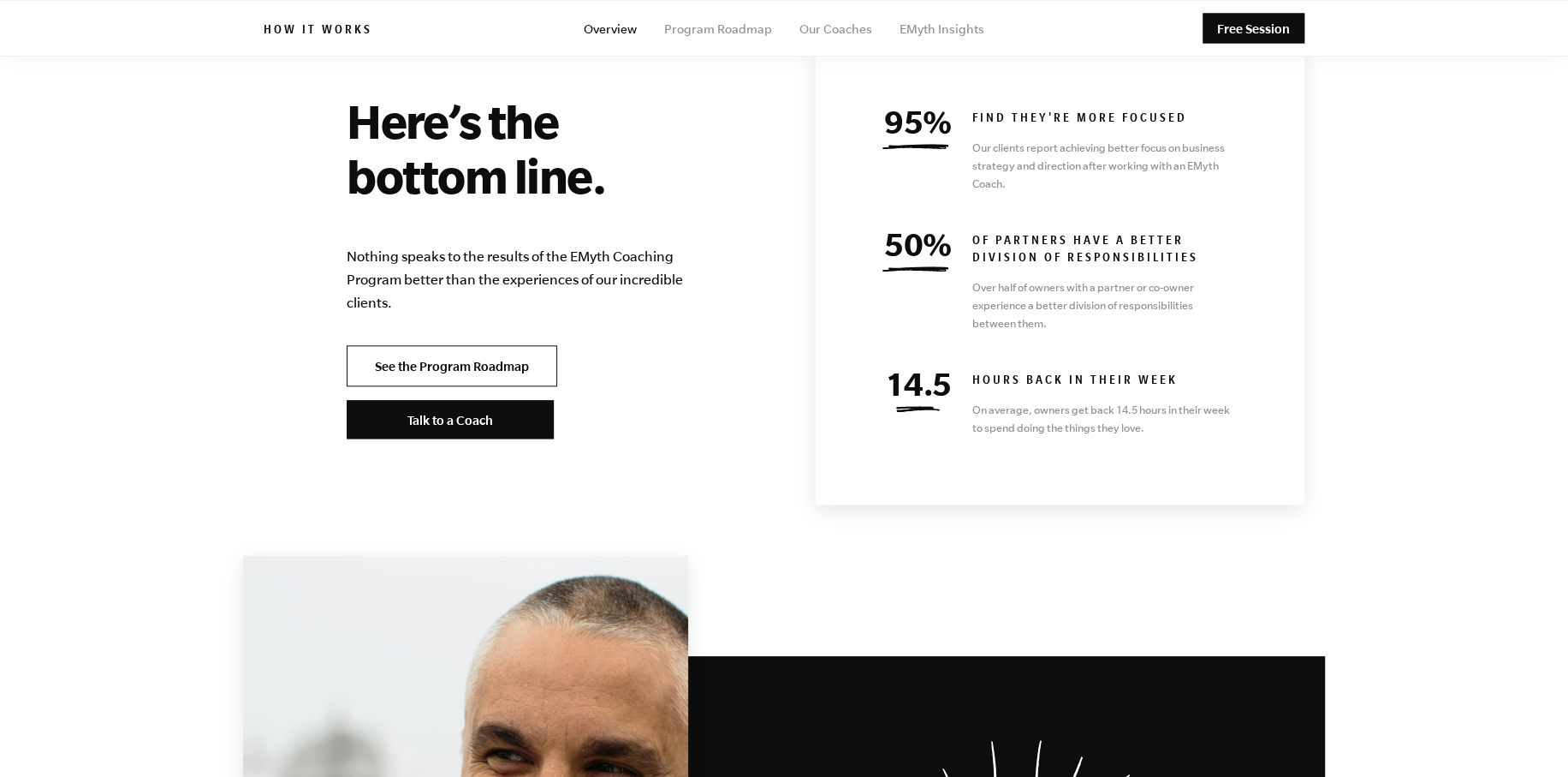
click at [491, 345] on link "See the Program Roadmap" at bounding box center [452, 365] width 210 height 41
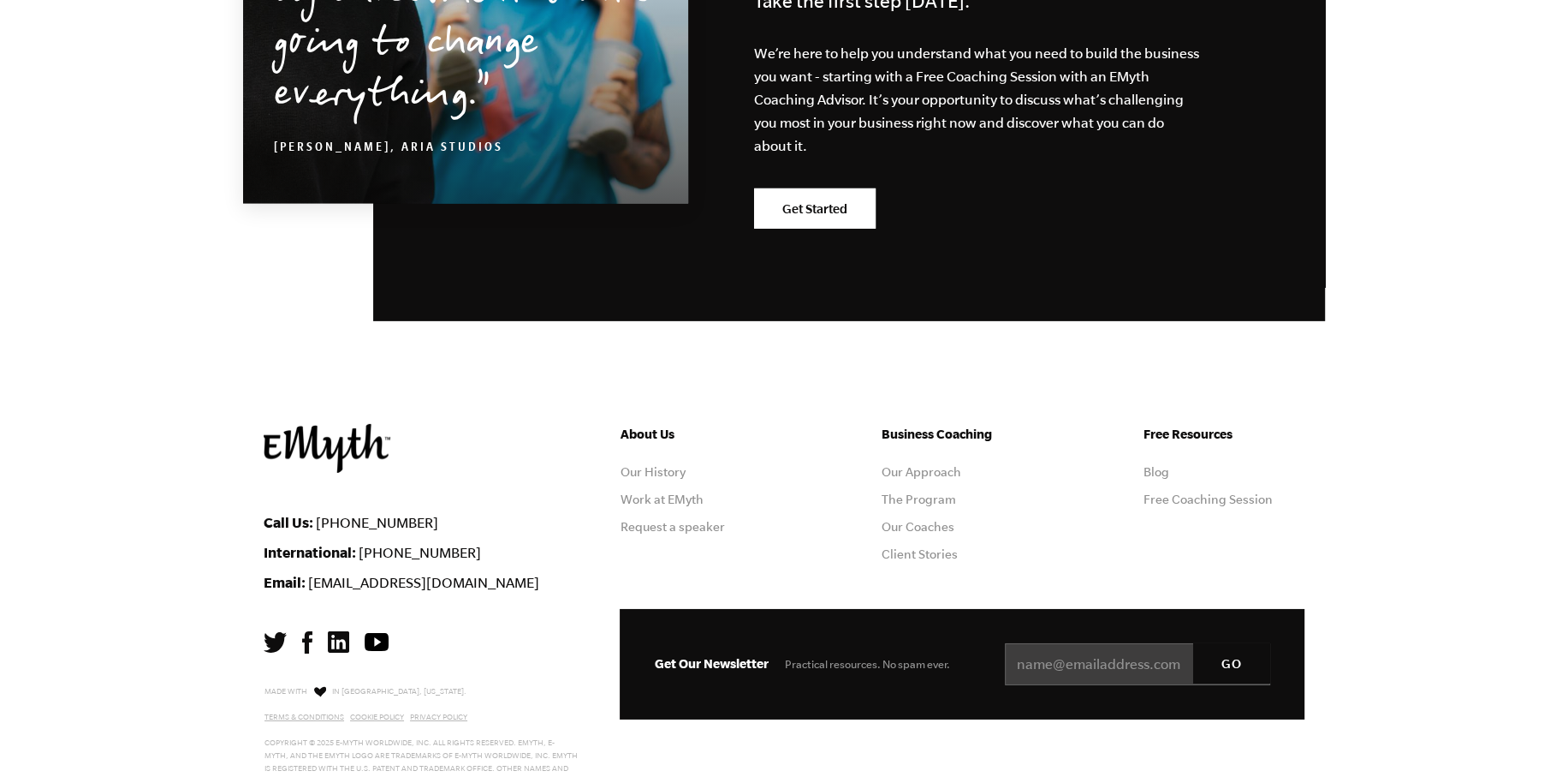
scroll to position [4834, 0]
